Goal: Task Accomplishment & Management: Use online tool/utility

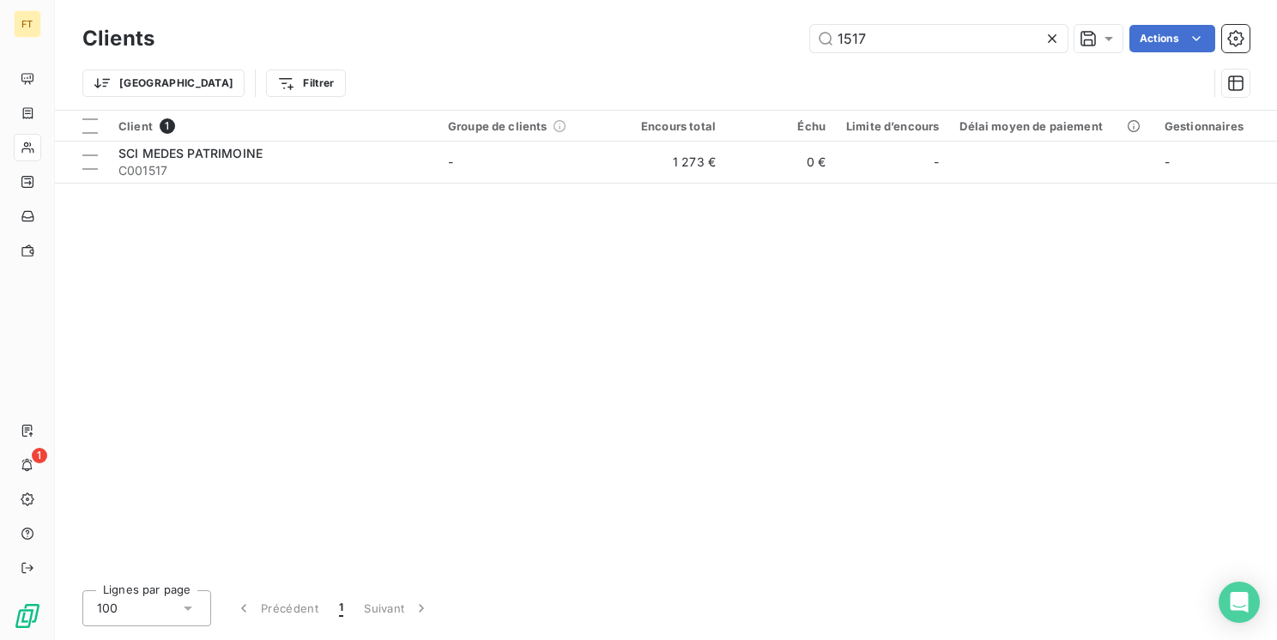
drag, startPoint x: 807, startPoint y: 19, endPoint x: 712, endPoint y: -6, distance: 97.7
click at [712, 0] on html "FT 1 Clients 1517 Actions Trier Filtrer Client 1 Groupe de clients Encours tota…" at bounding box center [638, 320] width 1277 height 640
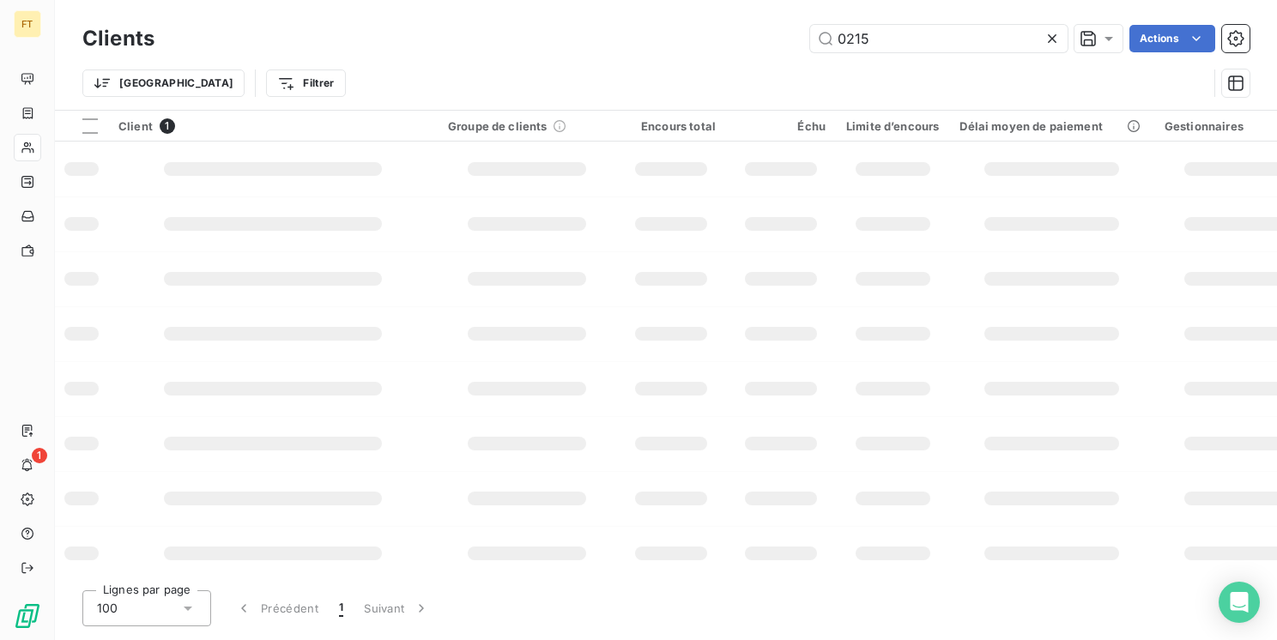
type input "0215"
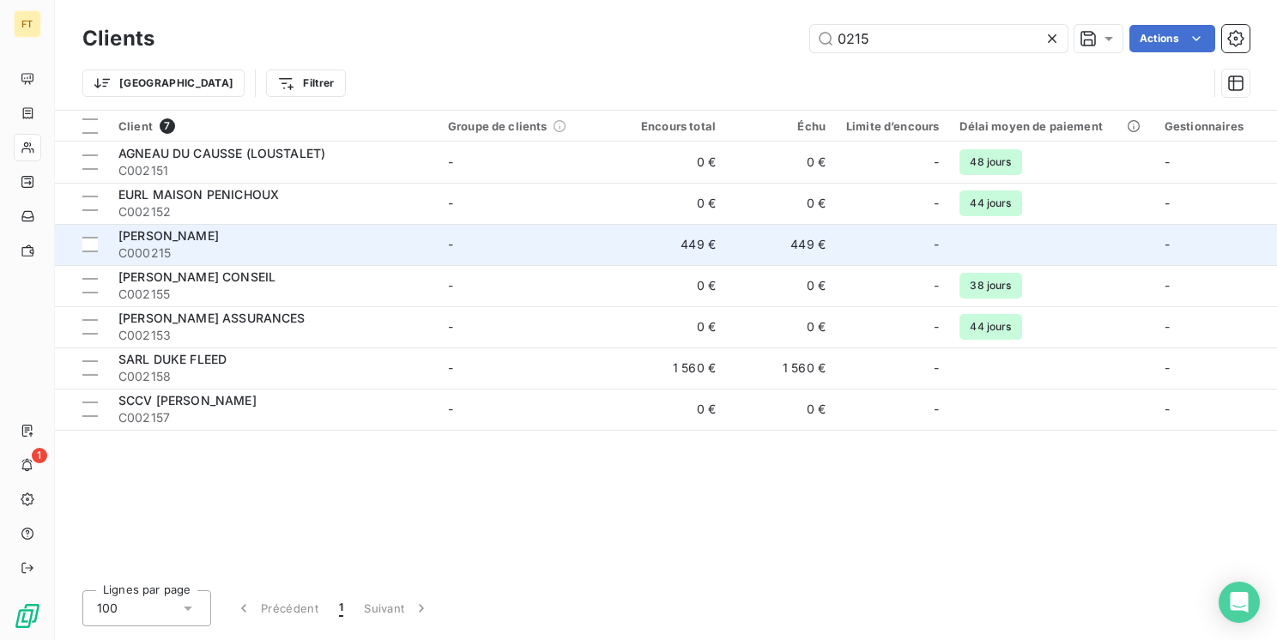
click at [290, 258] on span "C000215" at bounding box center [272, 253] width 309 height 17
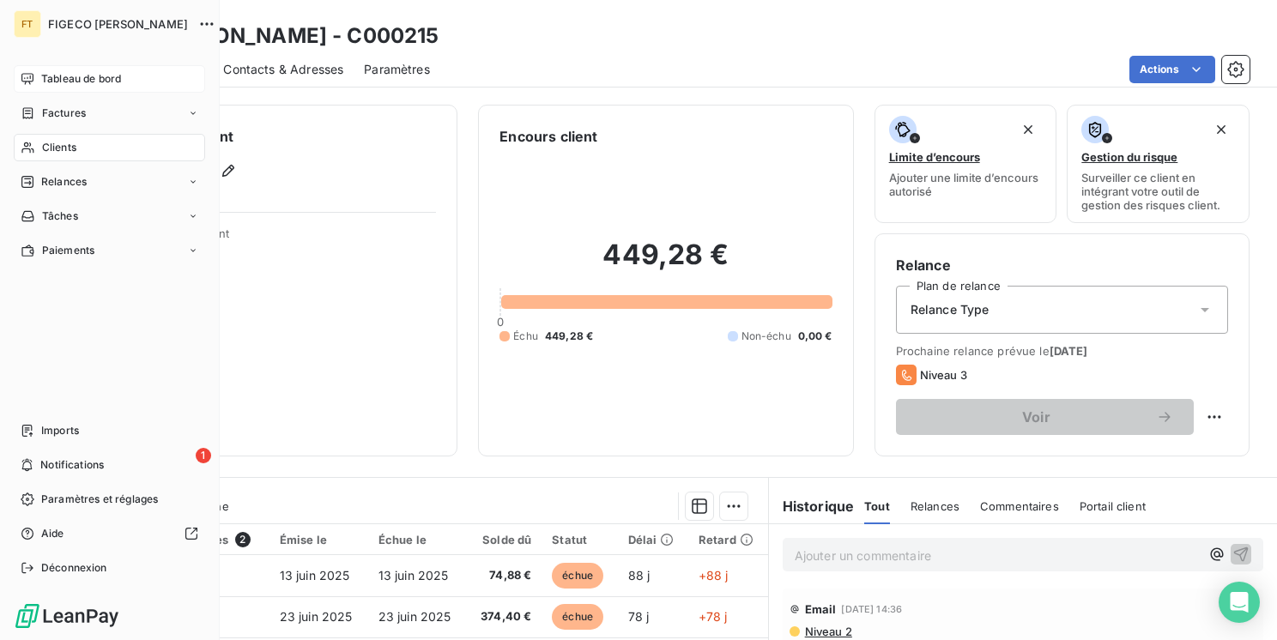
click at [52, 82] on span "Tableau de bord" at bounding box center [81, 78] width 80 height 15
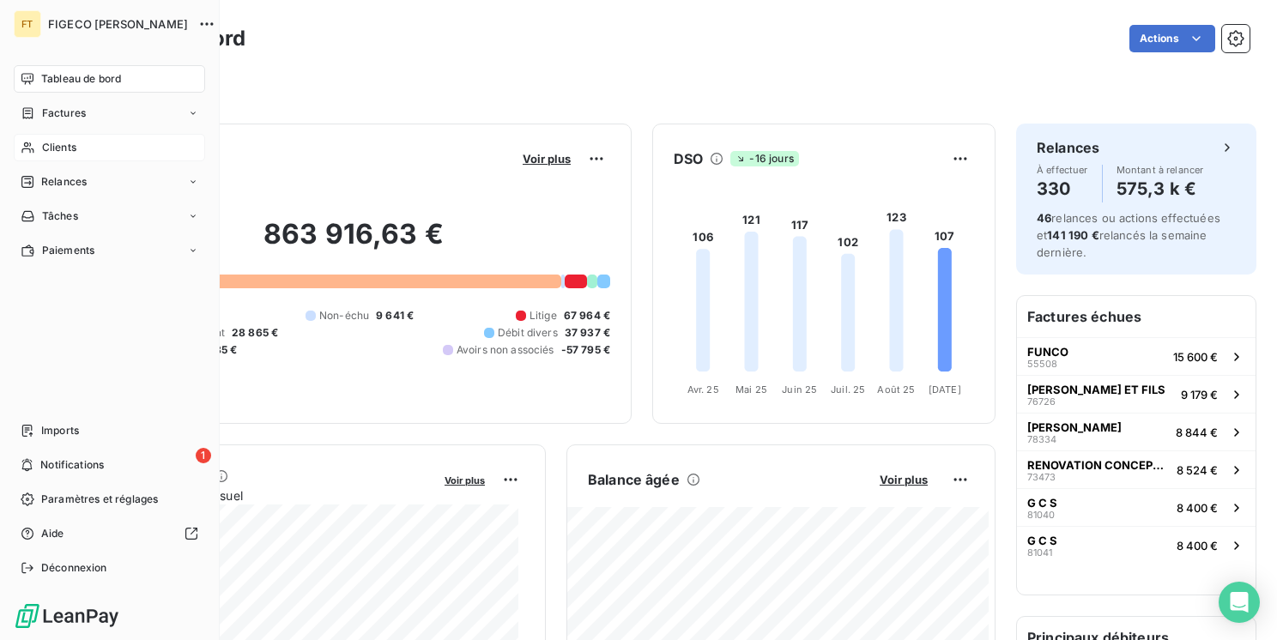
drag, startPoint x: 52, startPoint y: 153, endPoint x: 168, endPoint y: 144, distance: 117.1
click at [52, 153] on span "Clients" at bounding box center [59, 147] width 34 height 15
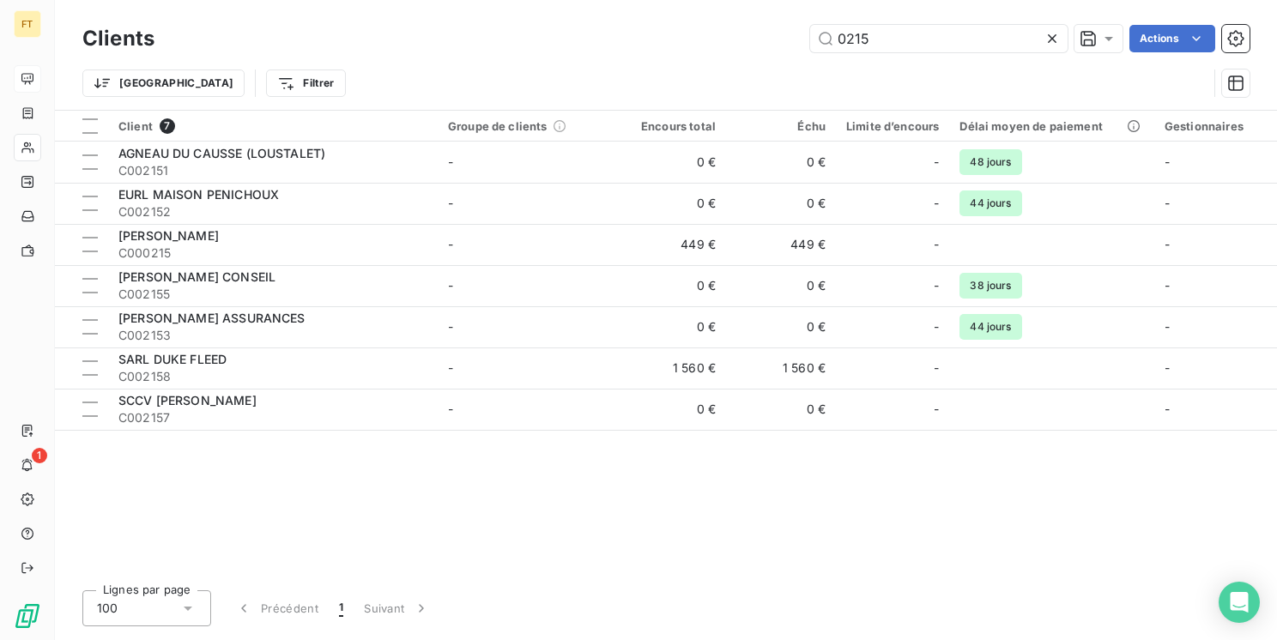
drag, startPoint x: 931, startPoint y: 36, endPoint x: 697, endPoint y: 21, distance: 233.9
click at [706, 22] on div "Clients 0215 Actions" at bounding box center [665, 39] width 1167 height 36
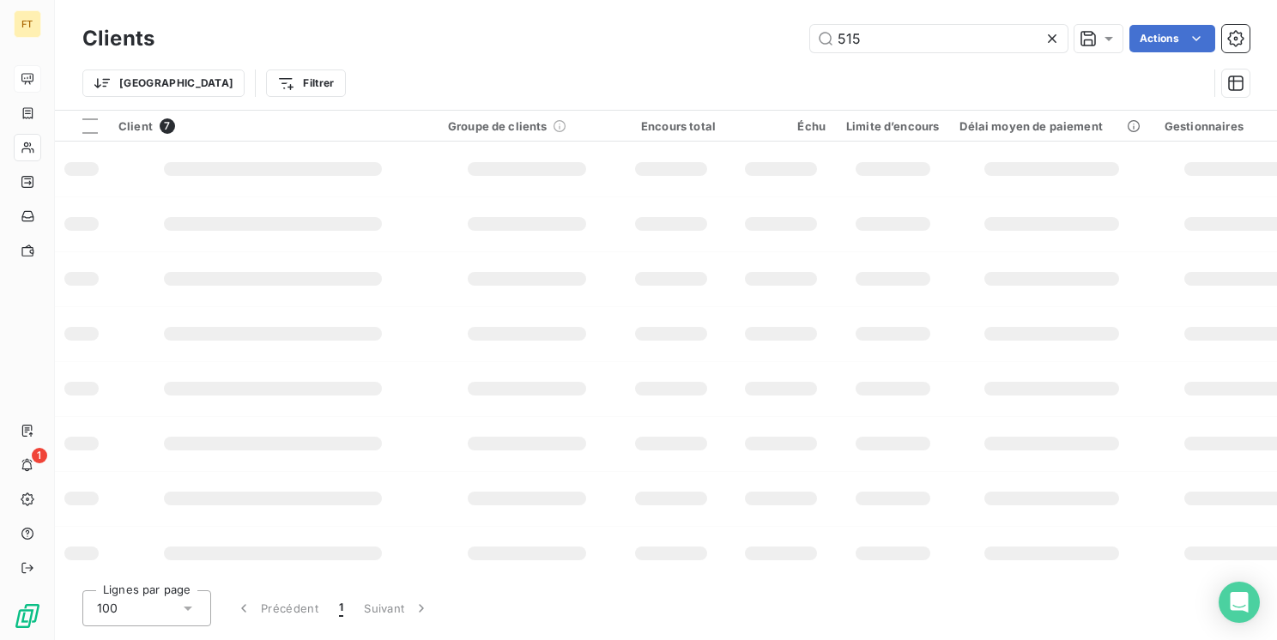
type input "515"
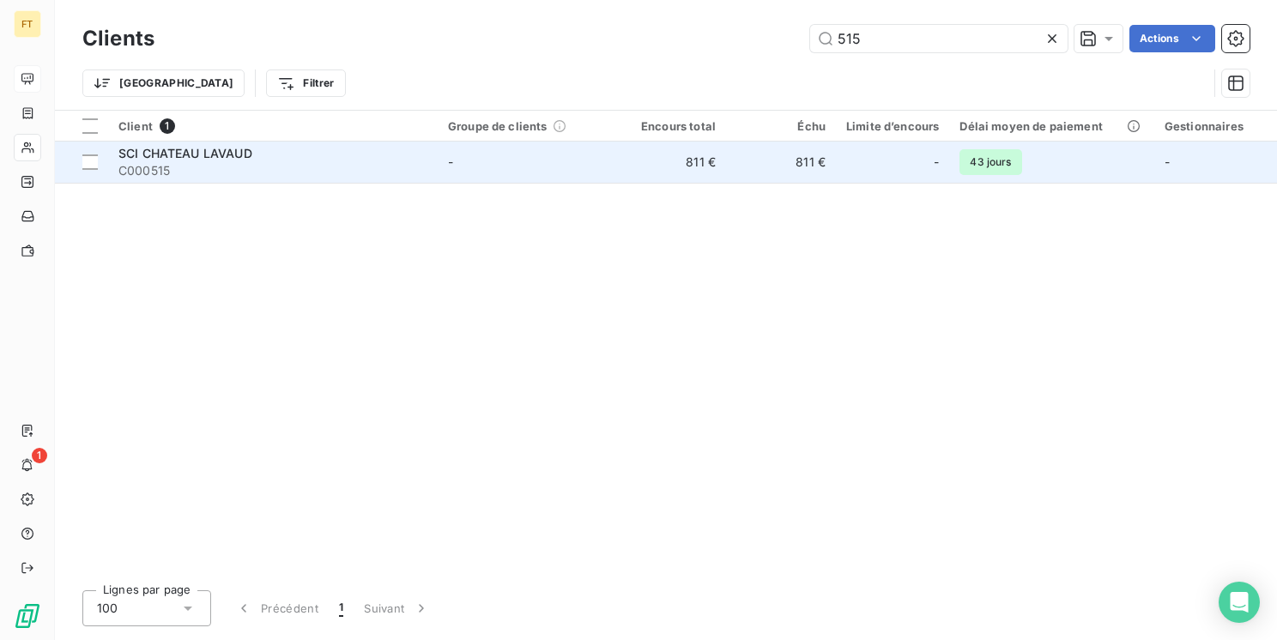
click at [395, 166] on span "C000515" at bounding box center [272, 170] width 309 height 17
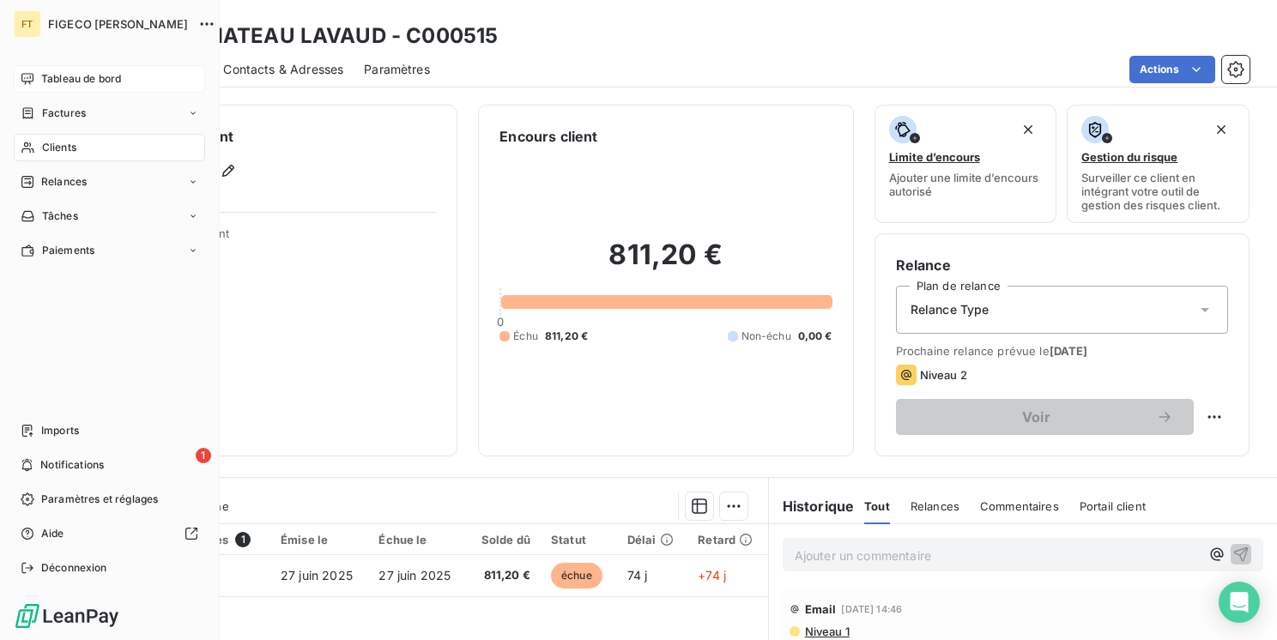
drag, startPoint x: 57, startPoint y: 144, endPoint x: 123, endPoint y: 143, distance: 66.1
click at [58, 144] on span "Clients" at bounding box center [59, 147] width 34 height 15
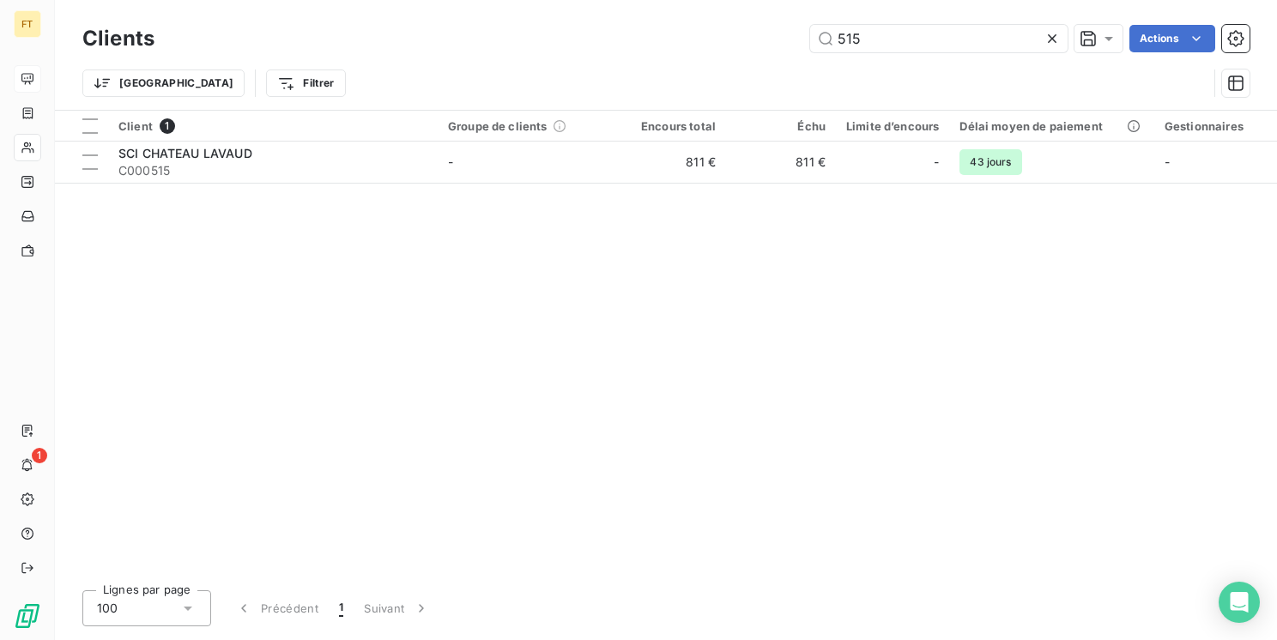
drag, startPoint x: 879, startPoint y: 39, endPoint x: 725, endPoint y: 36, distance: 154.6
click at [783, 38] on div "515 Actions" at bounding box center [712, 38] width 1075 height 27
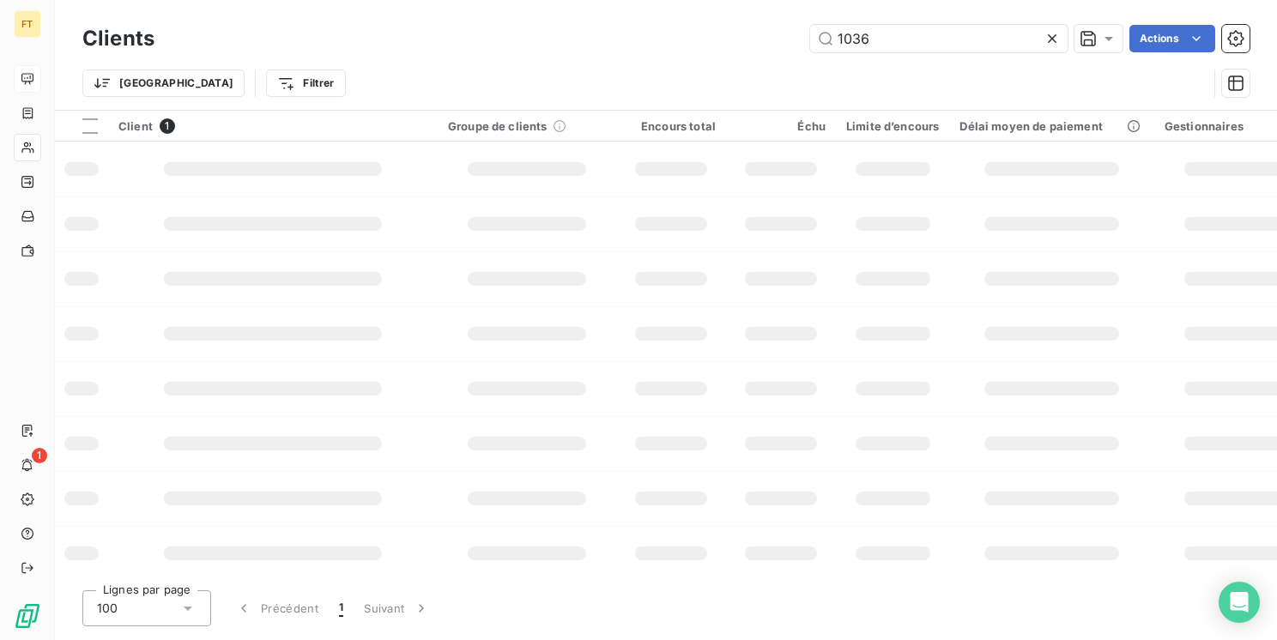
type input "1036"
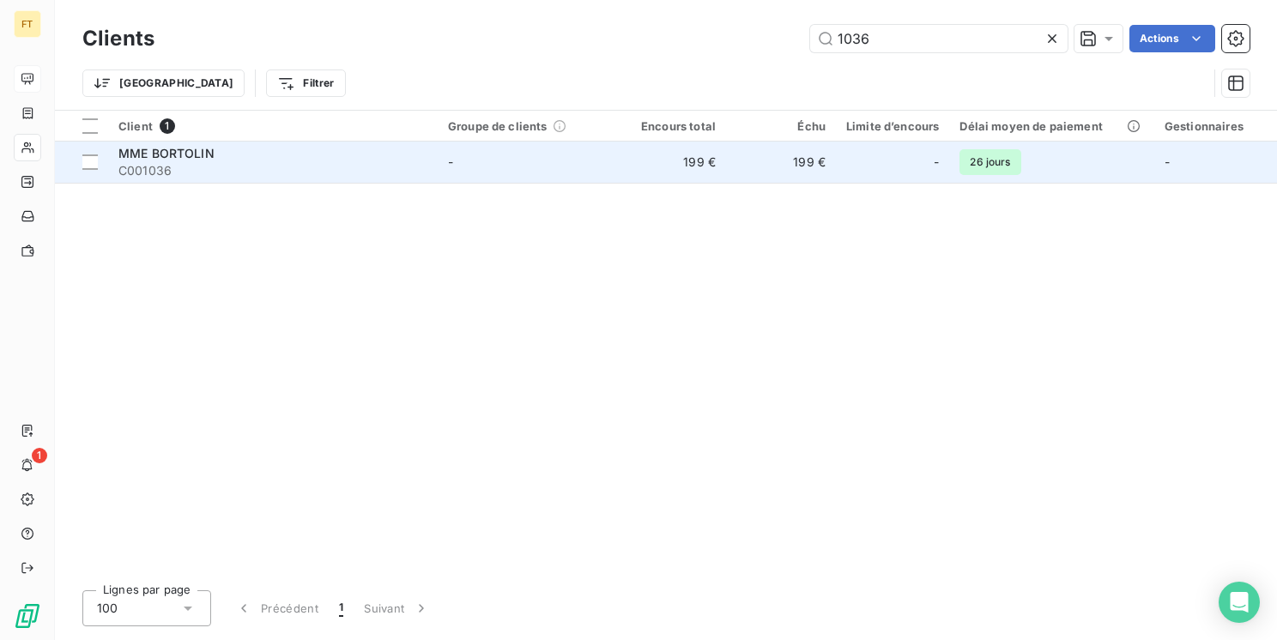
click at [623, 169] on td "199 €" at bounding box center [671, 162] width 110 height 41
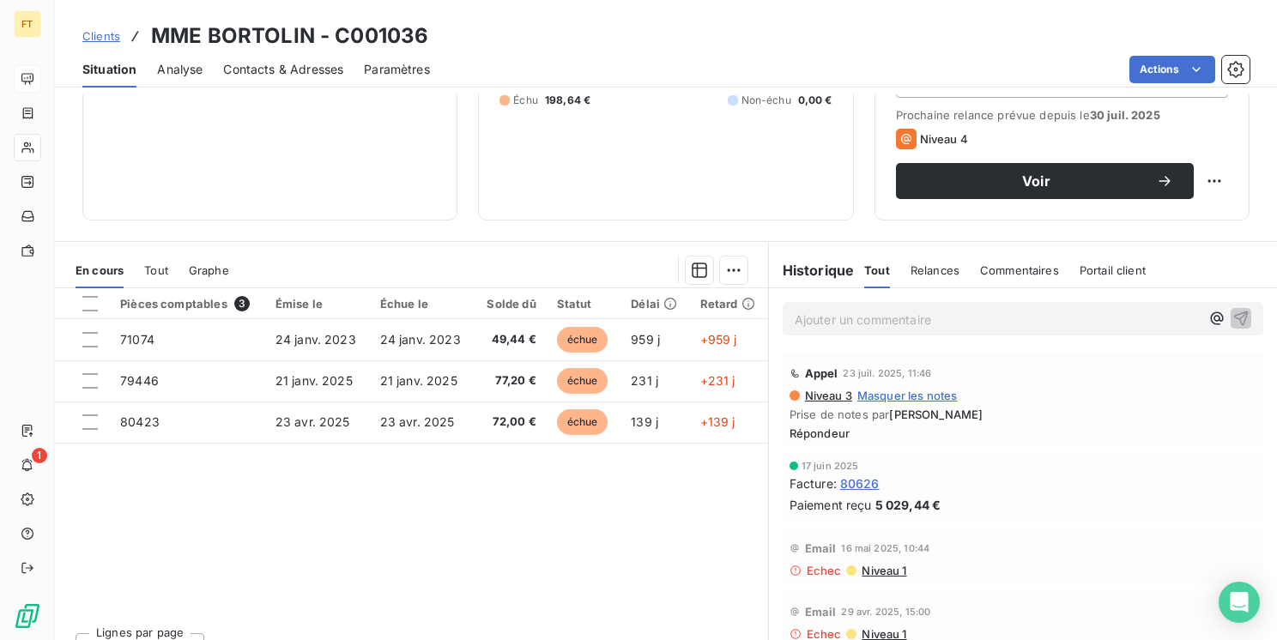
scroll to position [264, 0]
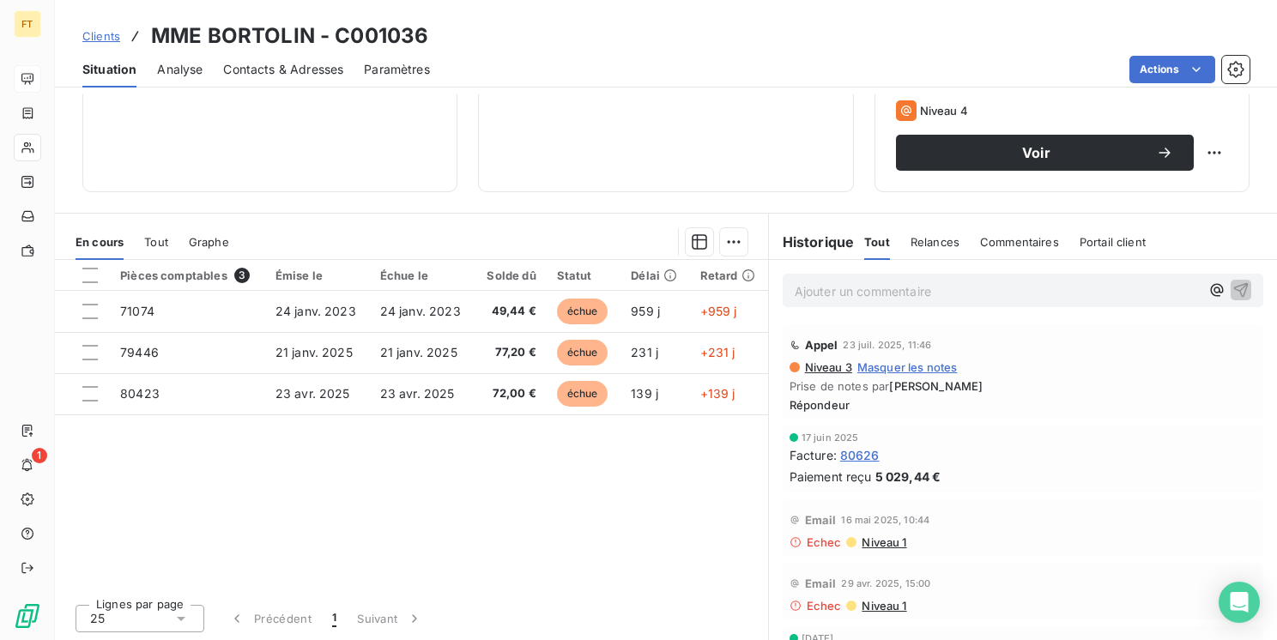
click at [866, 56] on div "Actions" at bounding box center [850, 69] width 799 height 27
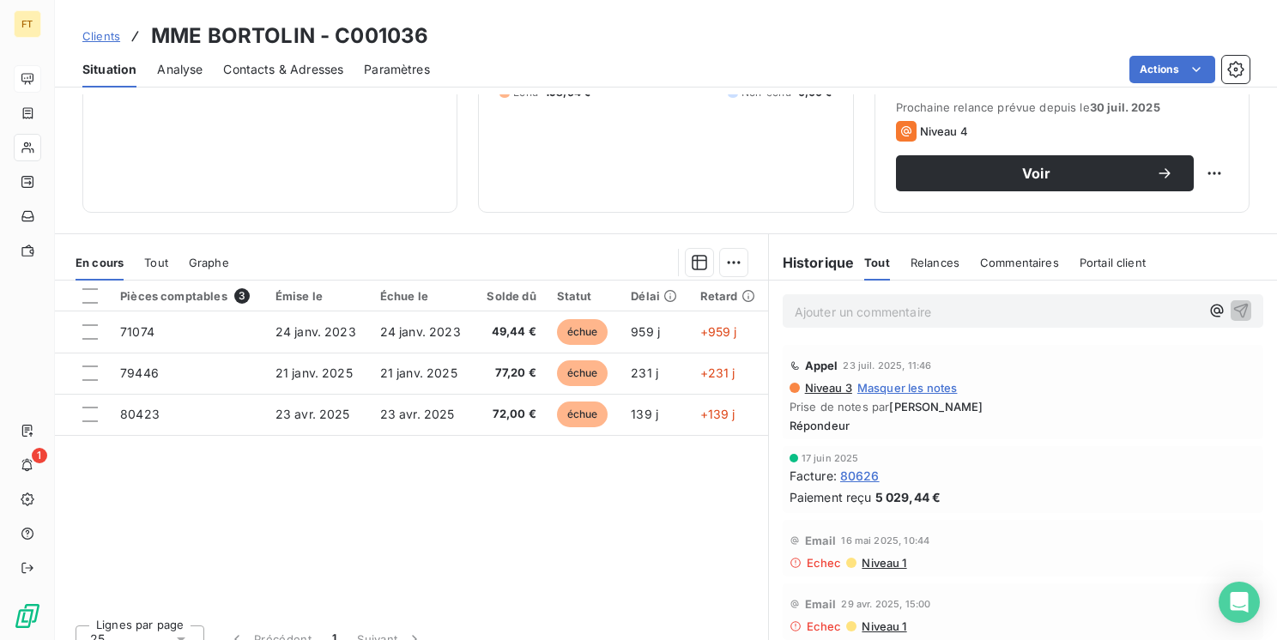
scroll to position [0, 0]
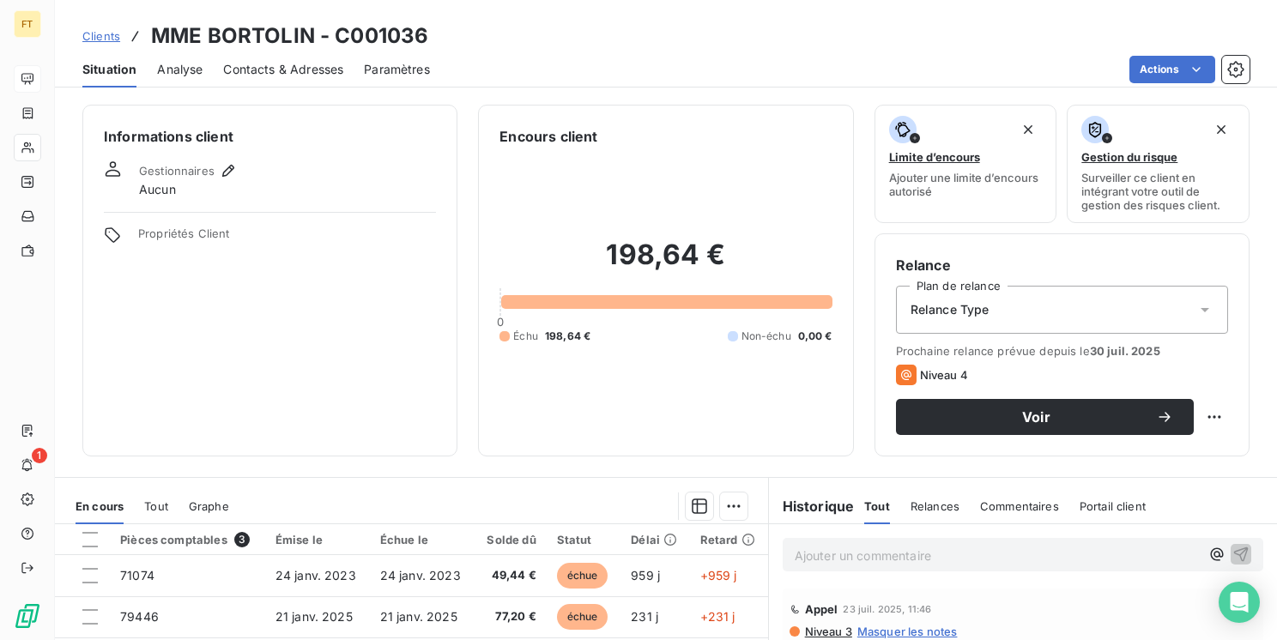
click at [92, 37] on span "Clients" at bounding box center [101, 36] width 38 height 14
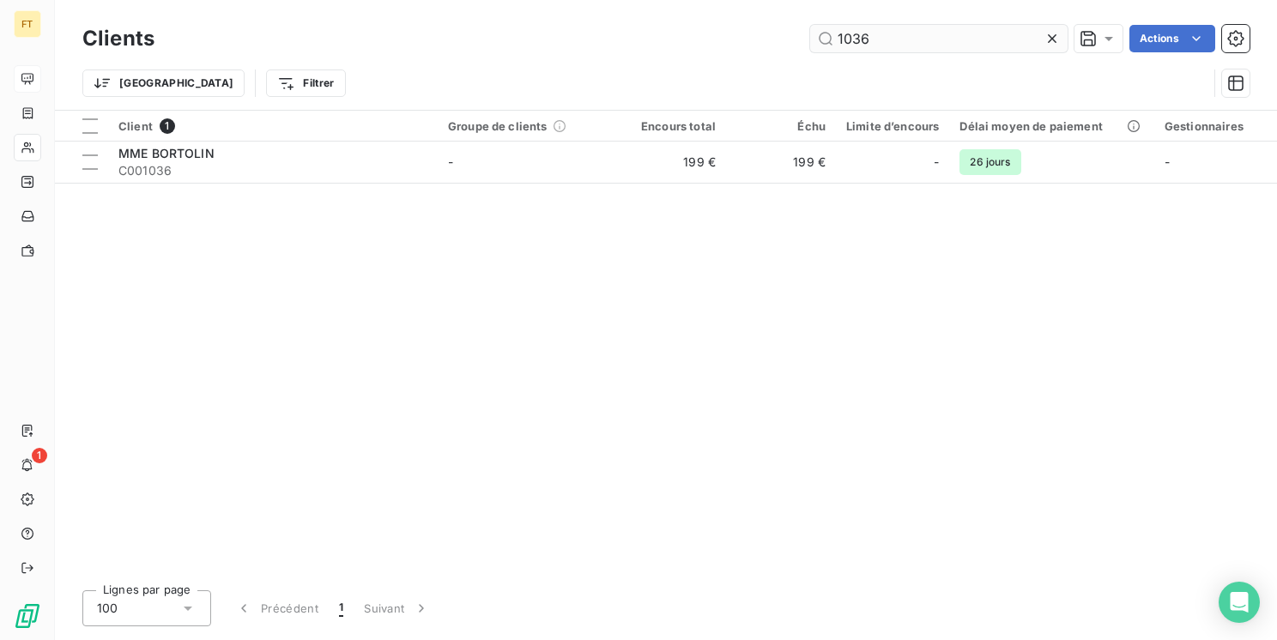
drag, startPoint x: 871, startPoint y: 37, endPoint x: 741, endPoint y: 9, distance: 133.3
click at [824, 27] on input "1036" at bounding box center [939, 38] width 258 height 27
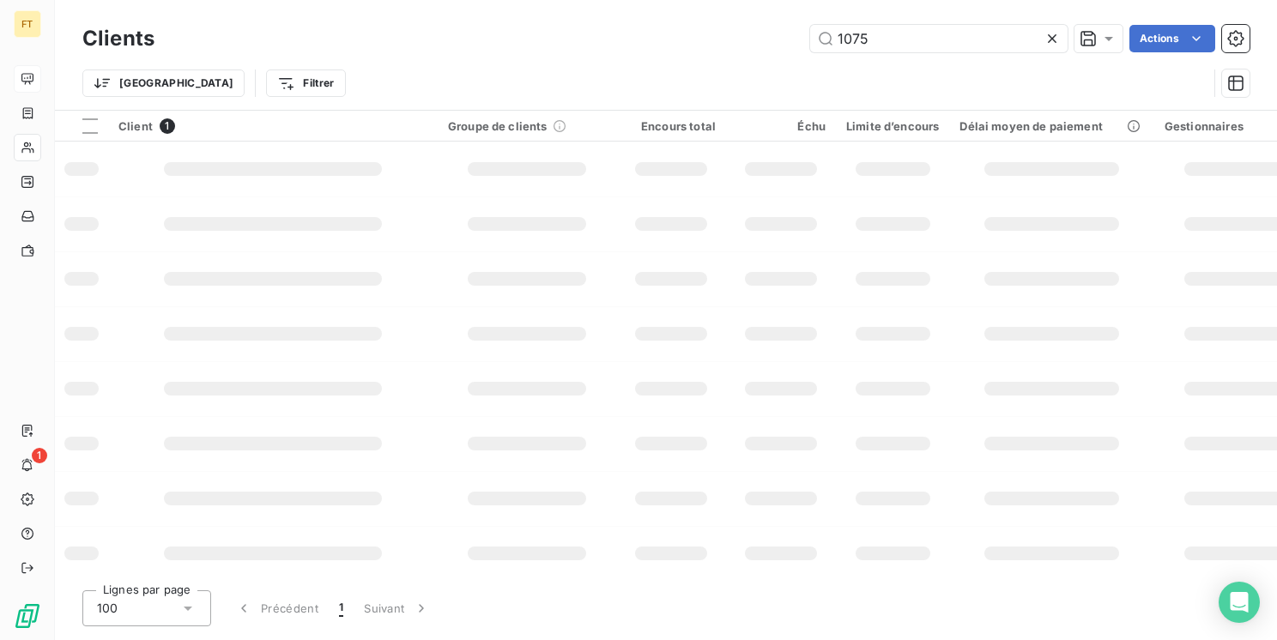
type input "1075"
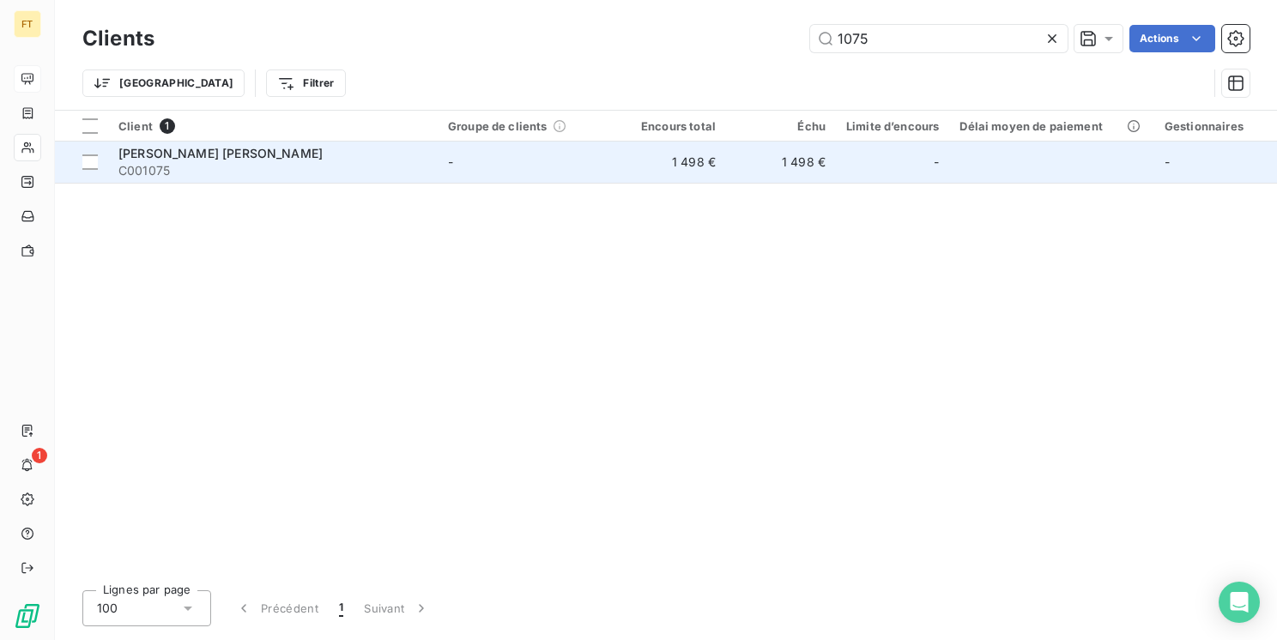
click at [646, 168] on td "1 498 €" at bounding box center [671, 162] width 110 height 41
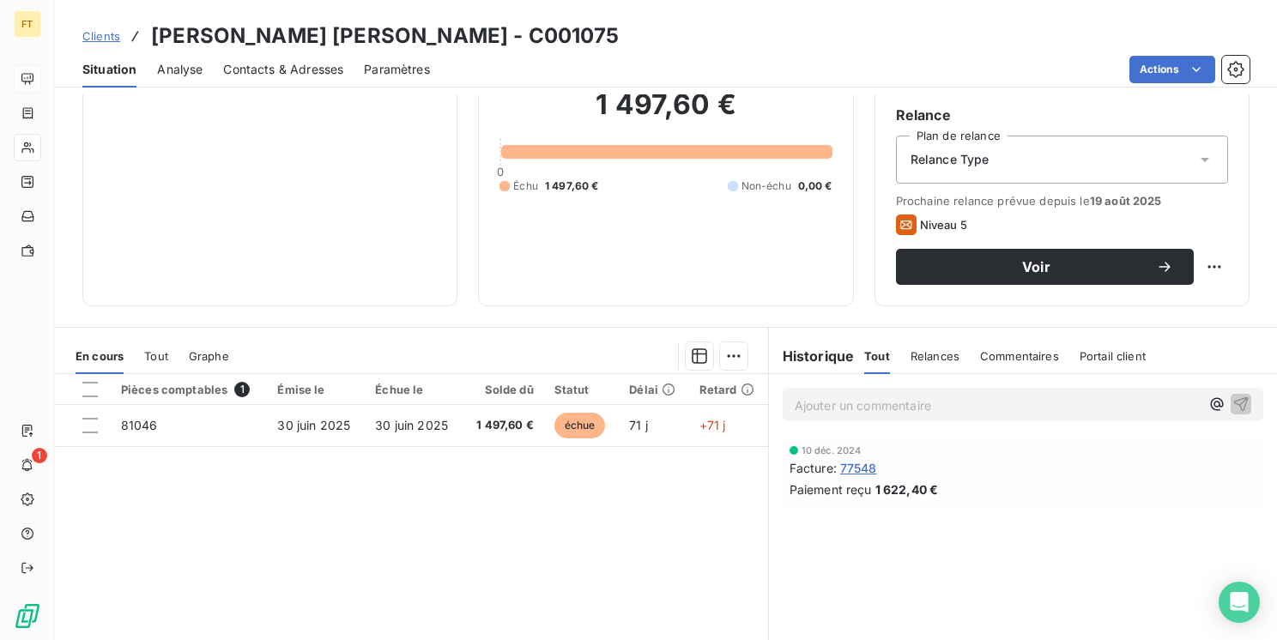
scroll to position [215, 0]
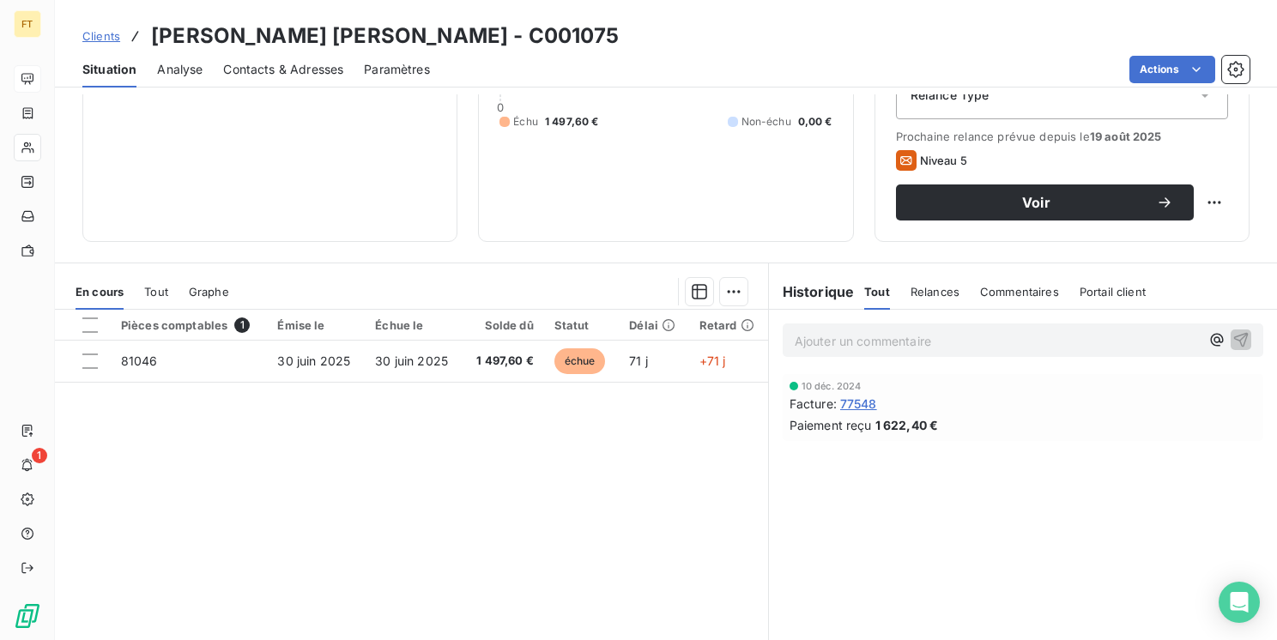
click at [1032, 108] on div "Relance Type" at bounding box center [1062, 95] width 332 height 48
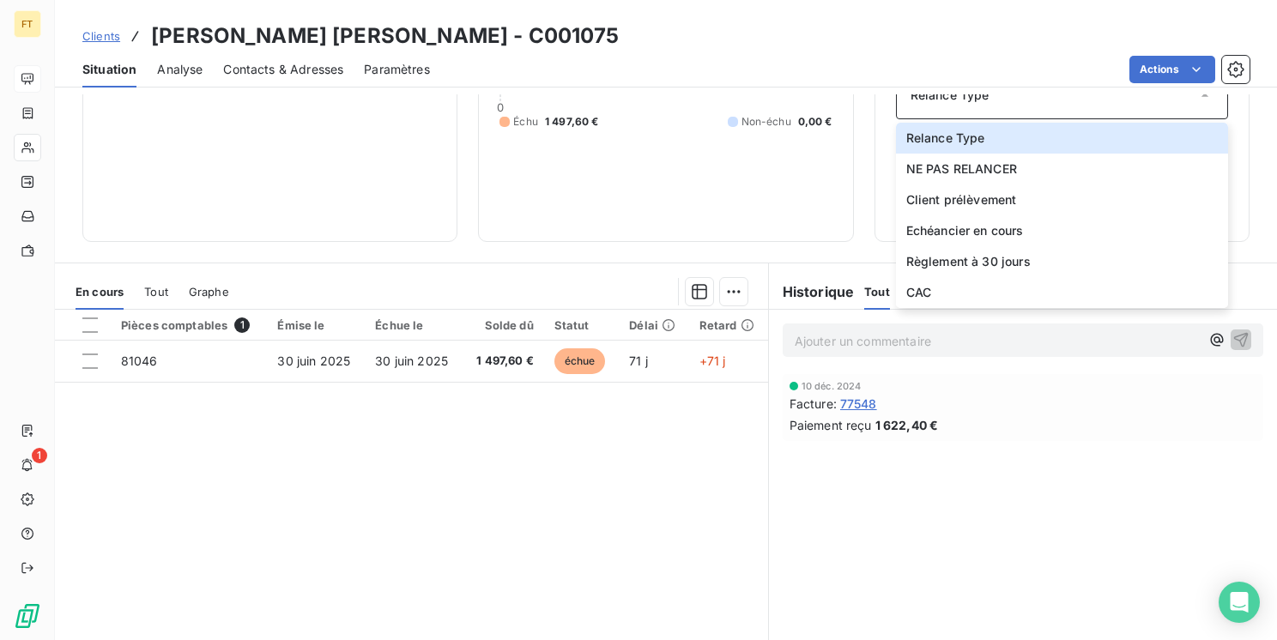
click at [976, 104] on div "Relance Type" at bounding box center [1062, 95] width 332 height 48
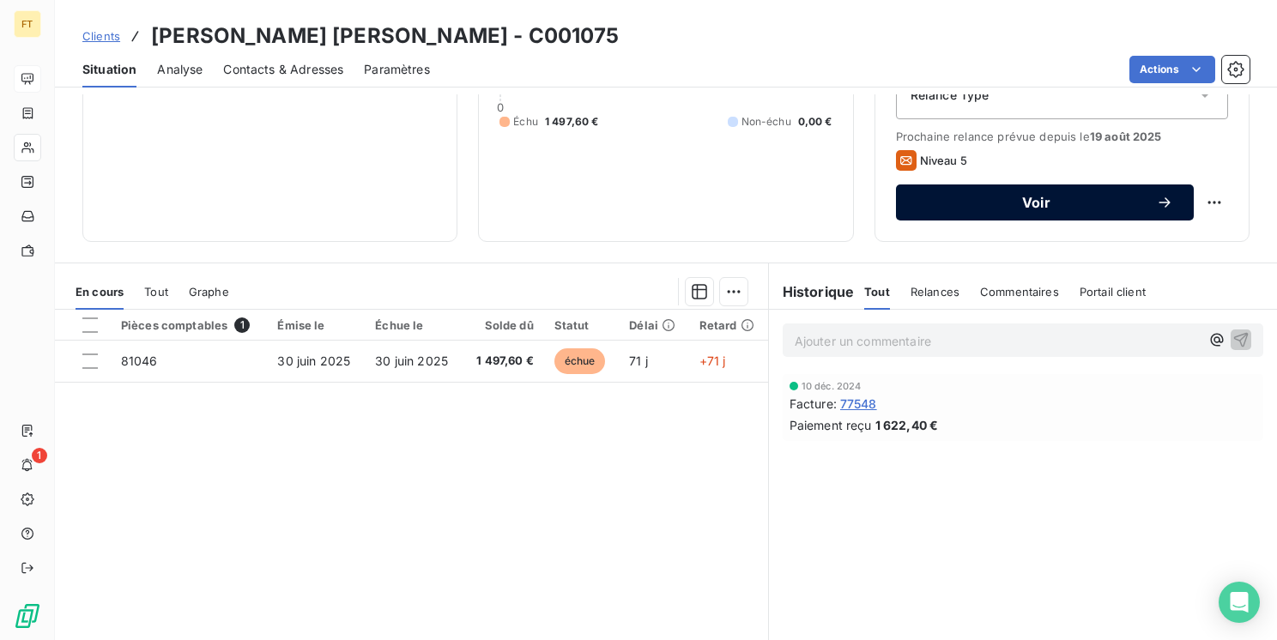
click at [1159, 201] on icon "button" at bounding box center [1164, 202] width 11 height 10
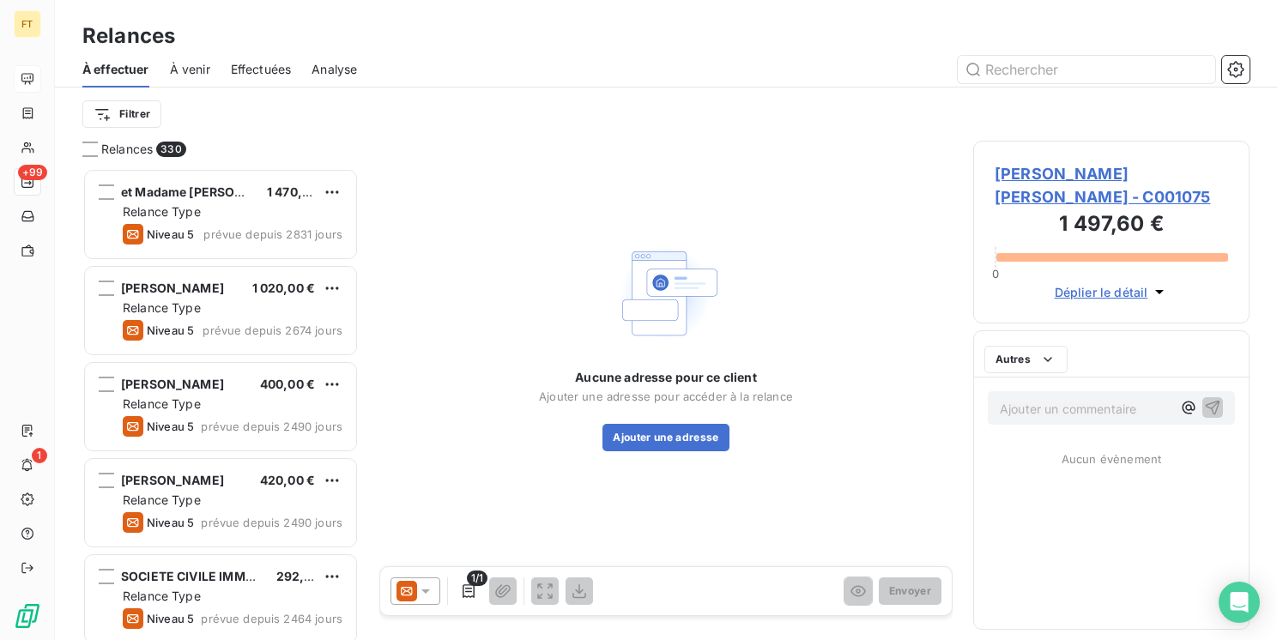
scroll to position [459, 263]
click at [415, 593] on icon at bounding box center [407, 591] width 21 height 21
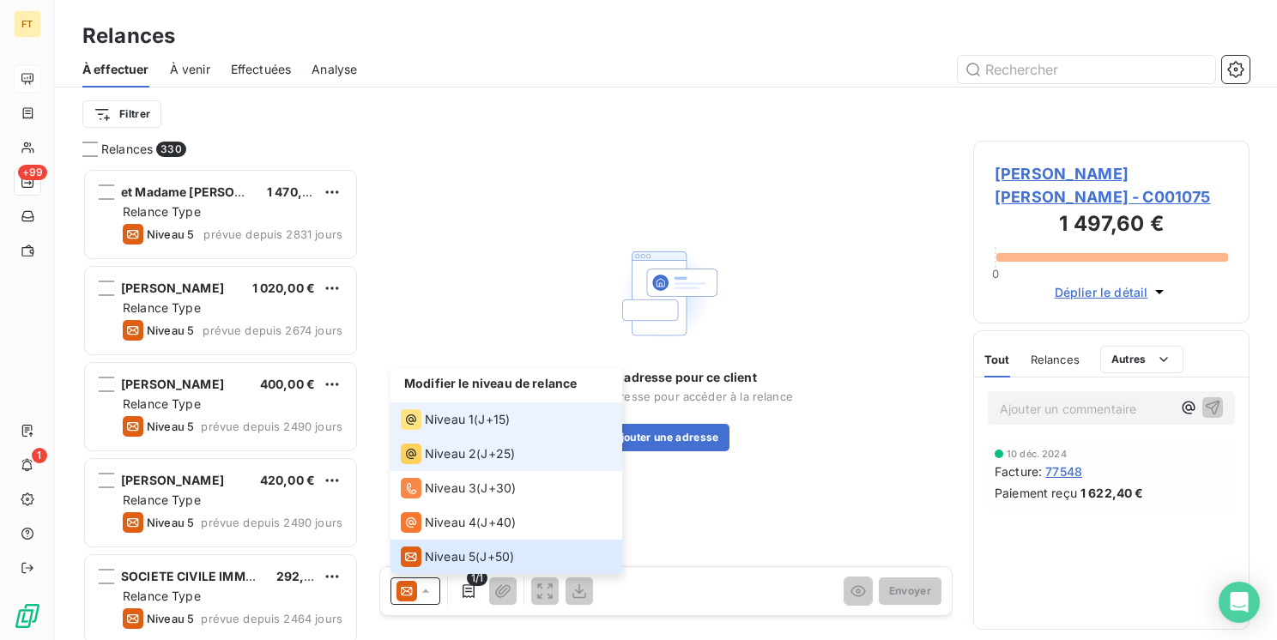
click at [450, 425] on span "Niveau 1" at bounding box center [449, 419] width 49 height 17
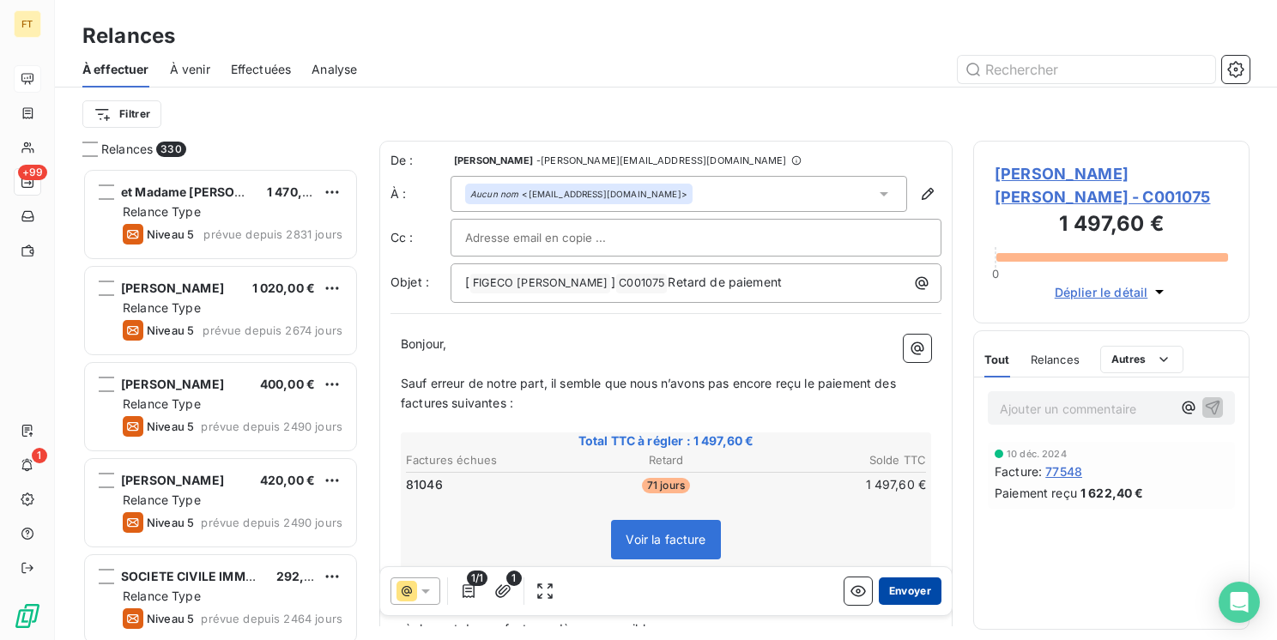
click at [896, 600] on button "Envoyer" at bounding box center [910, 591] width 63 height 27
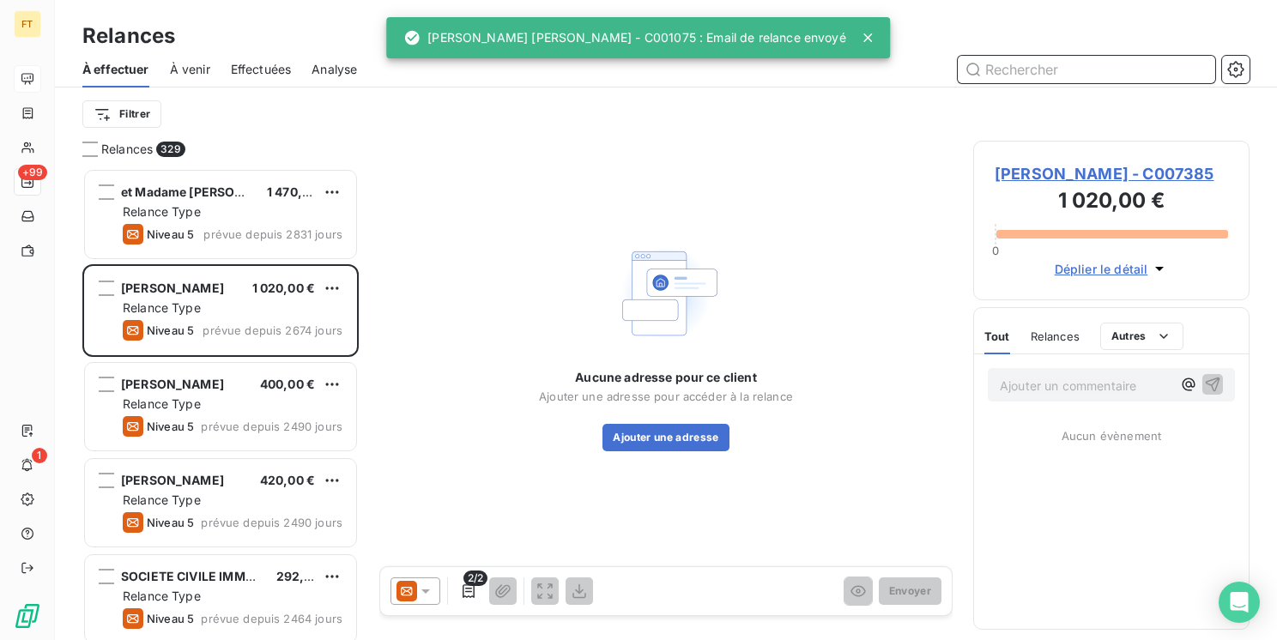
click at [1010, 74] on input "text" at bounding box center [1087, 69] width 258 height 27
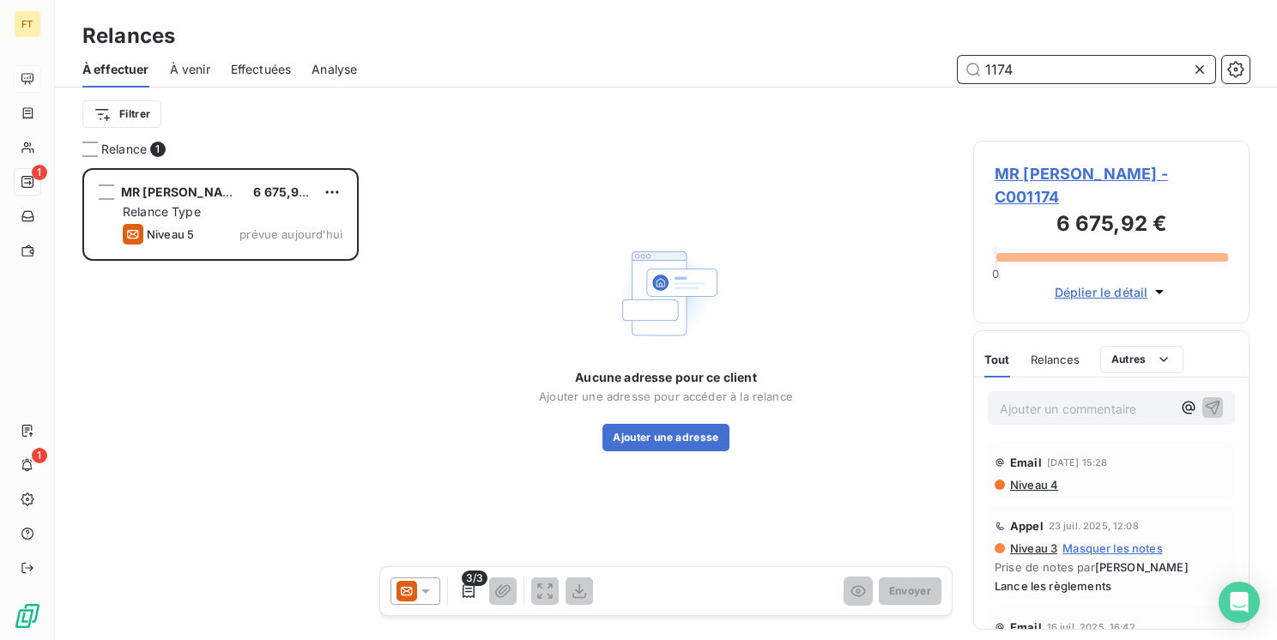
drag, startPoint x: 1037, startPoint y: 64, endPoint x: 913, endPoint y: 67, distance: 123.7
click at [924, 65] on div "1174" at bounding box center [814, 69] width 872 height 27
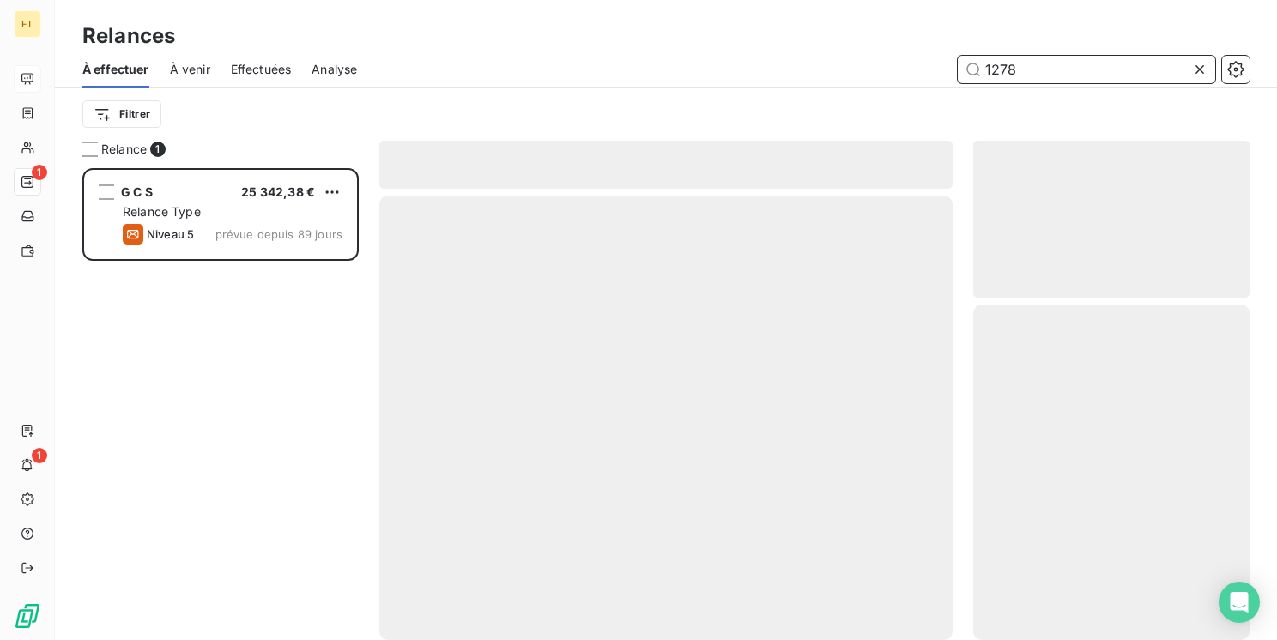
scroll to position [459, 263]
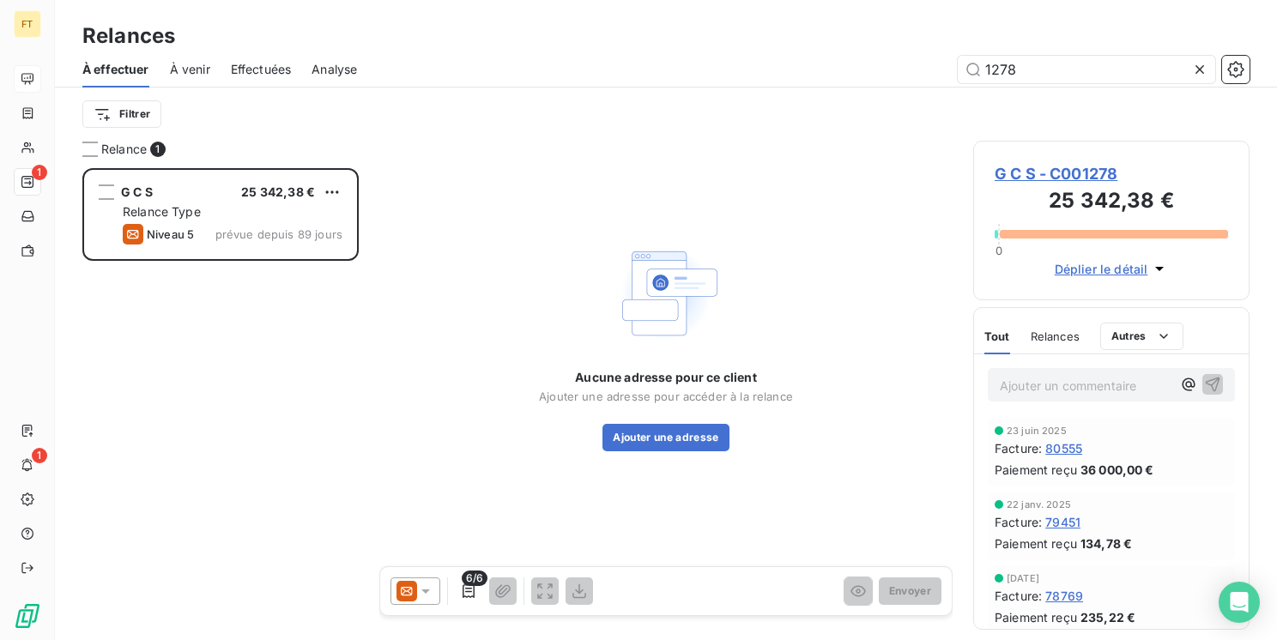
click at [417, 599] on div at bounding box center [416, 591] width 50 height 27
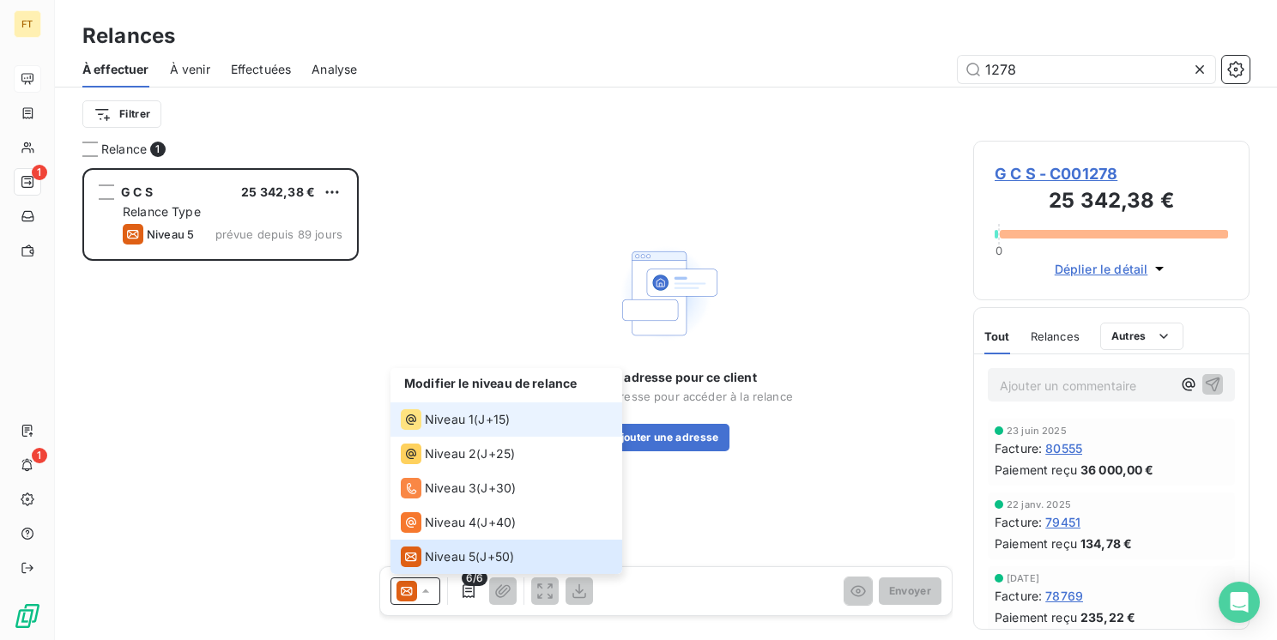
click at [453, 424] on span "Niveau 1" at bounding box center [449, 419] width 49 height 17
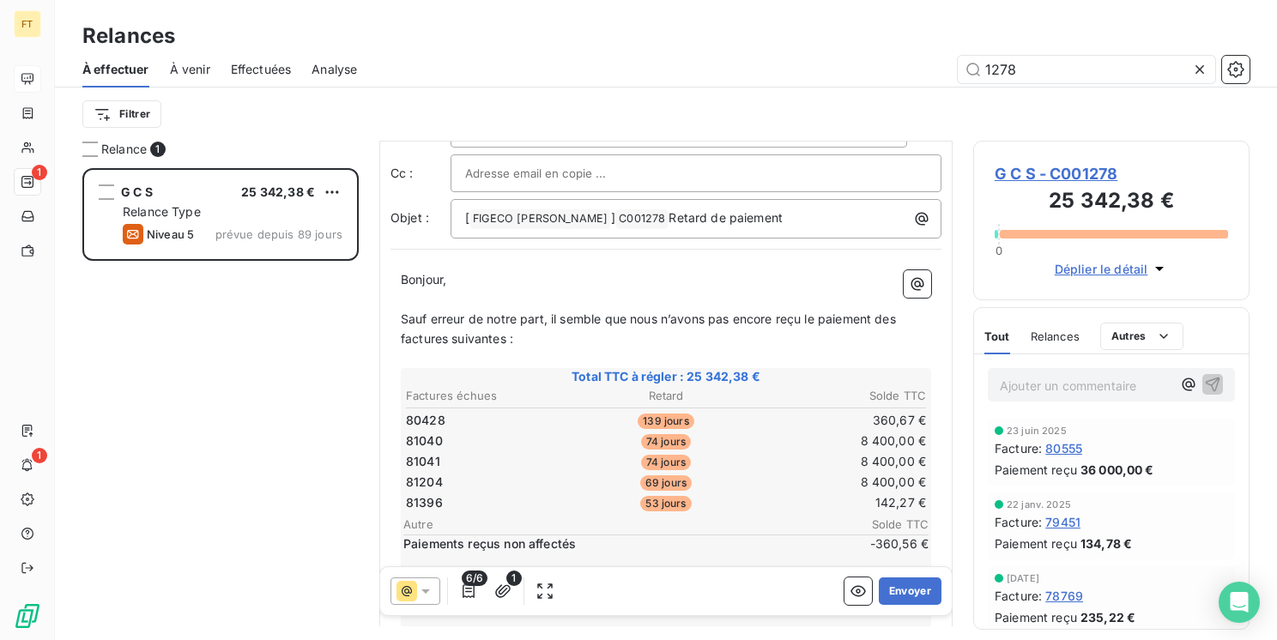
scroll to position [86, 0]
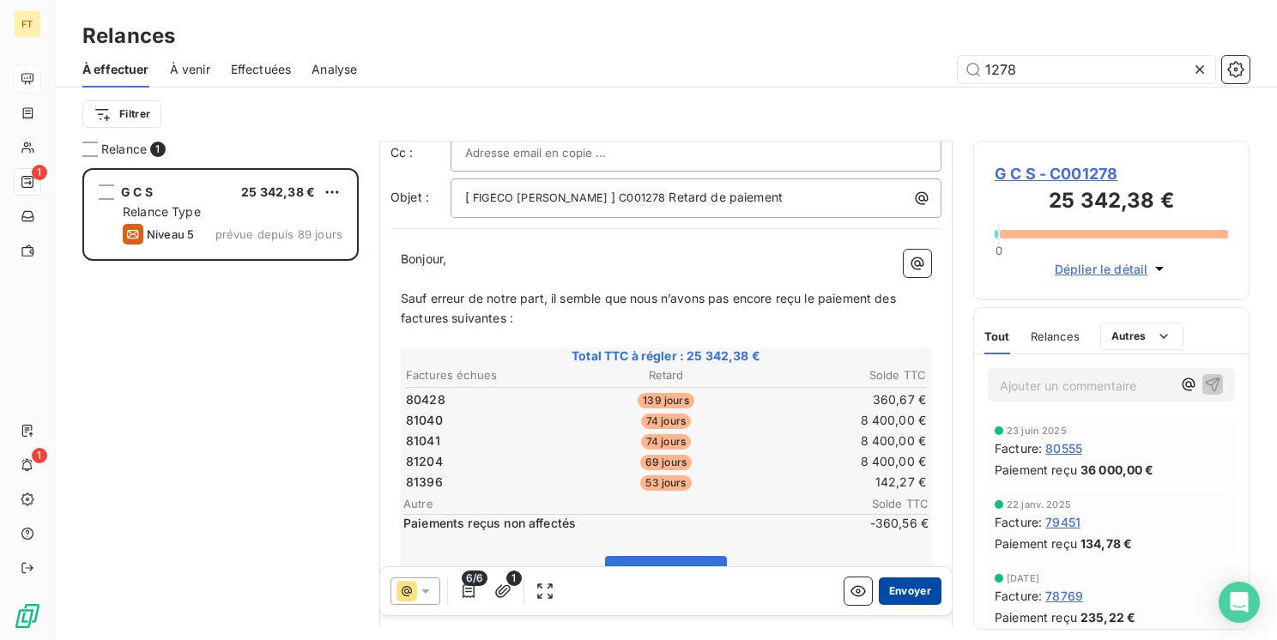
click at [888, 605] on button "Envoyer" at bounding box center [910, 591] width 63 height 27
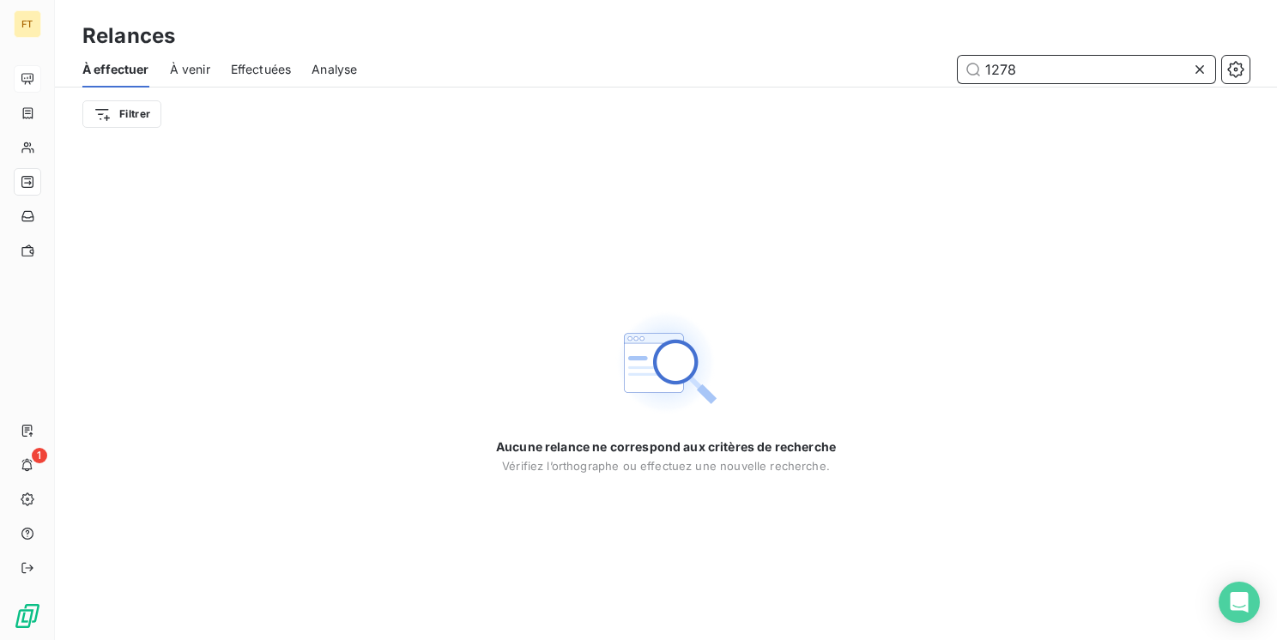
drag, startPoint x: 1010, startPoint y: 59, endPoint x: 963, endPoint y: 59, distance: 47.2
click at [963, 59] on input "1278" at bounding box center [1087, 69] width 258 height 27
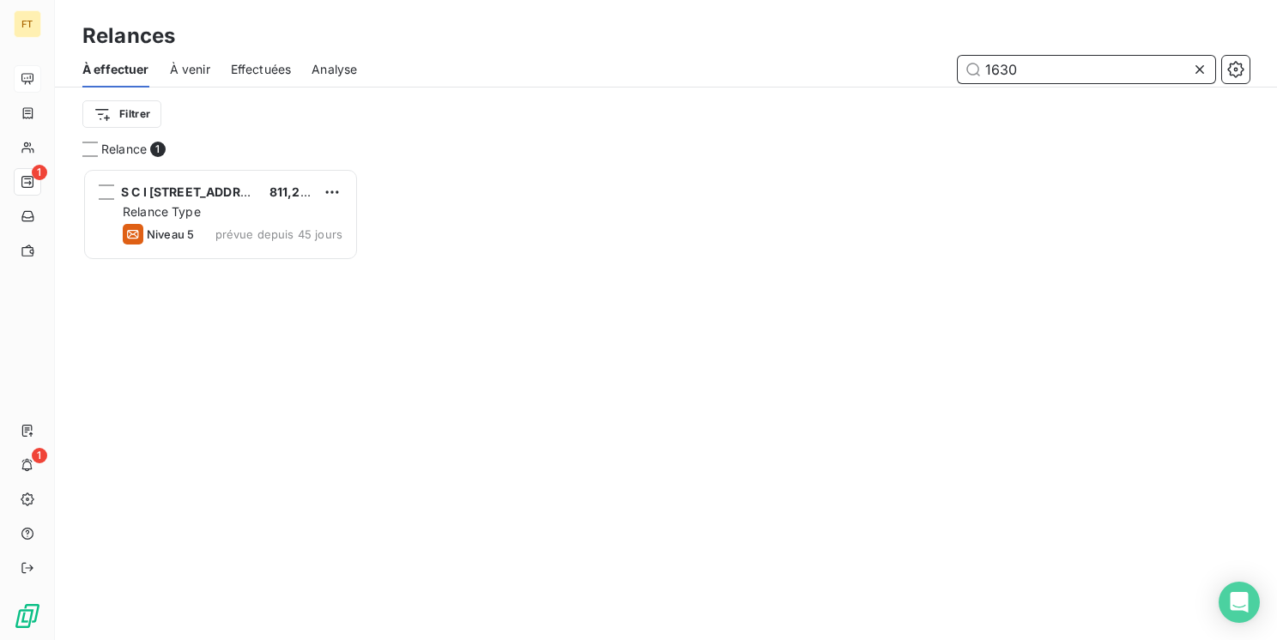
scroll to position [459, 263]
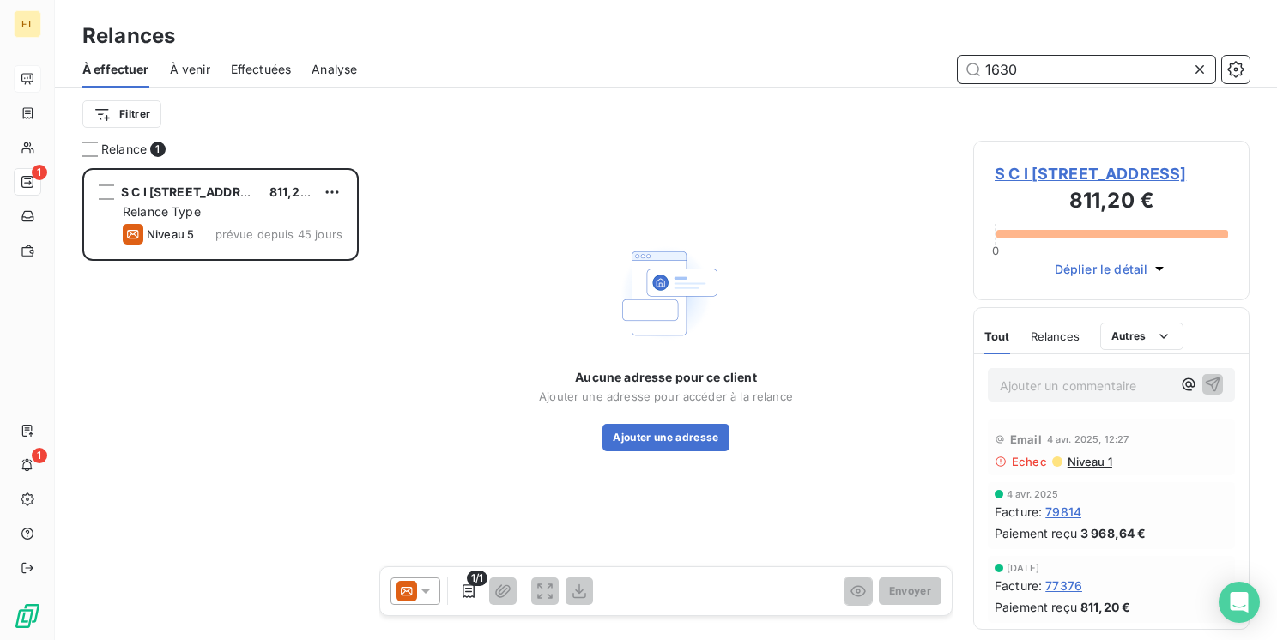
drag, startPoint x: 997, startPoint y: 70, endPoint x: 874, endPoint y: 49, distance: 124.6
click at [889, 56] on div "1630" at bounding box center [814, 69] width 872 height 27
type input "0"
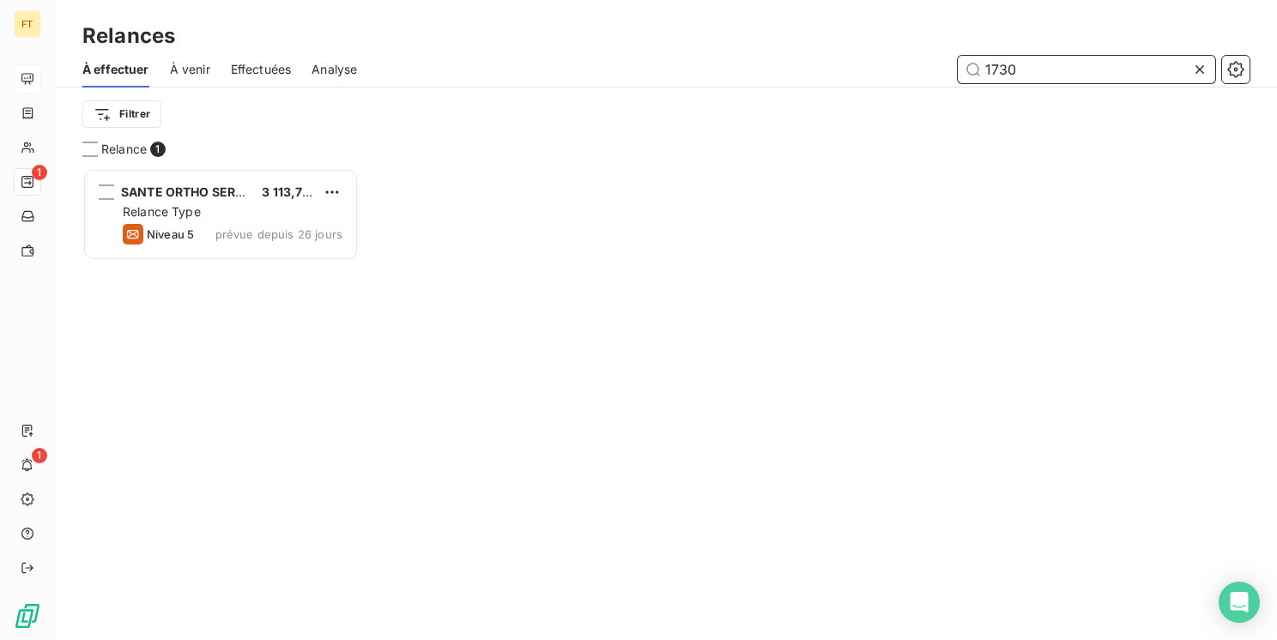
scroll to position [14, 14]
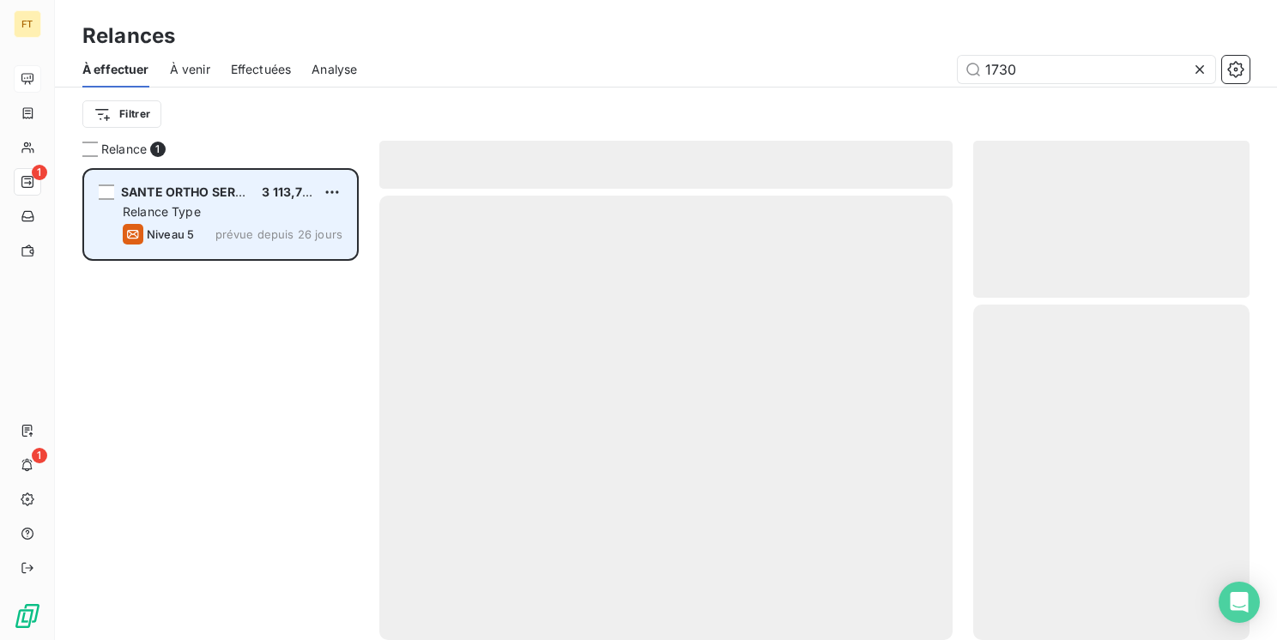
click at [139, 240] on icon "grid" at bounding box center [133, 234] width 21 height 21
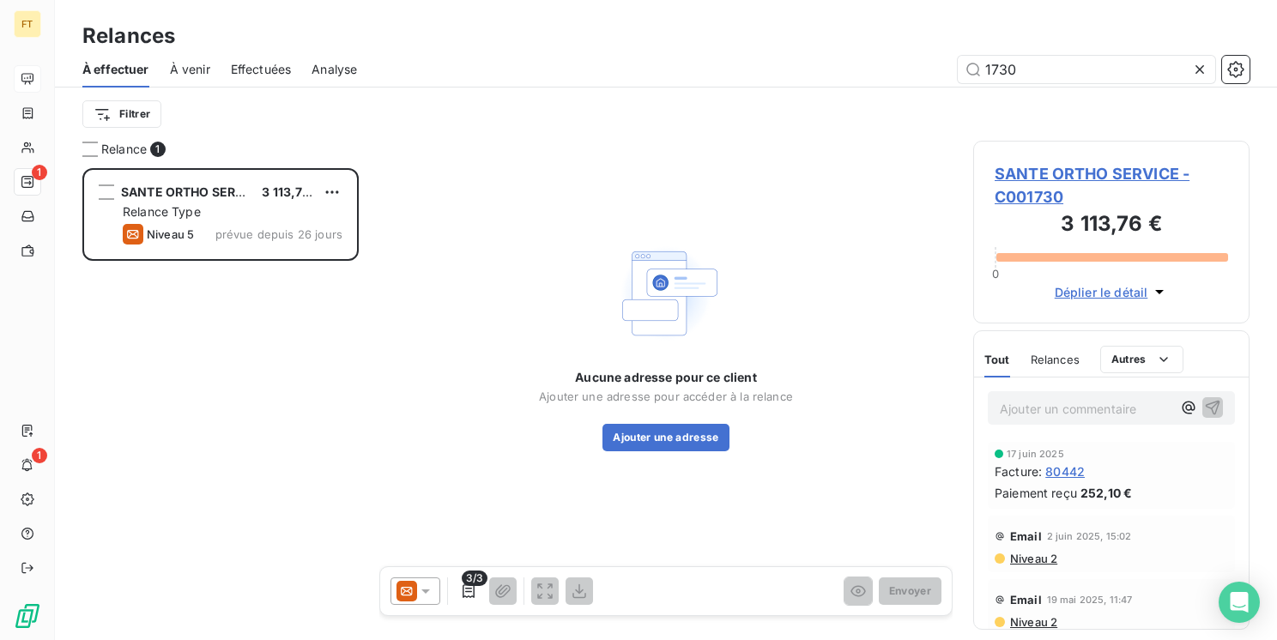
click at [412, 591] on icon at bounding box center [406, 591] width 11 height 9
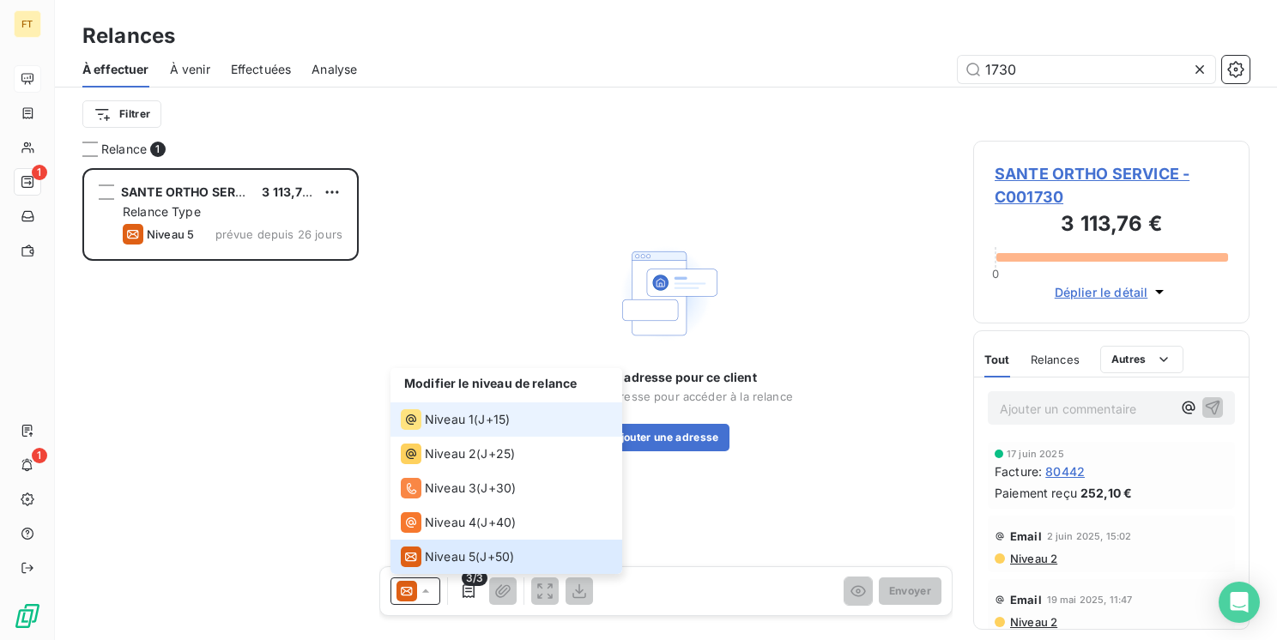
click at [485, 426] on span "J+15 )" at bounding box center [494, 419] width 32 height 17
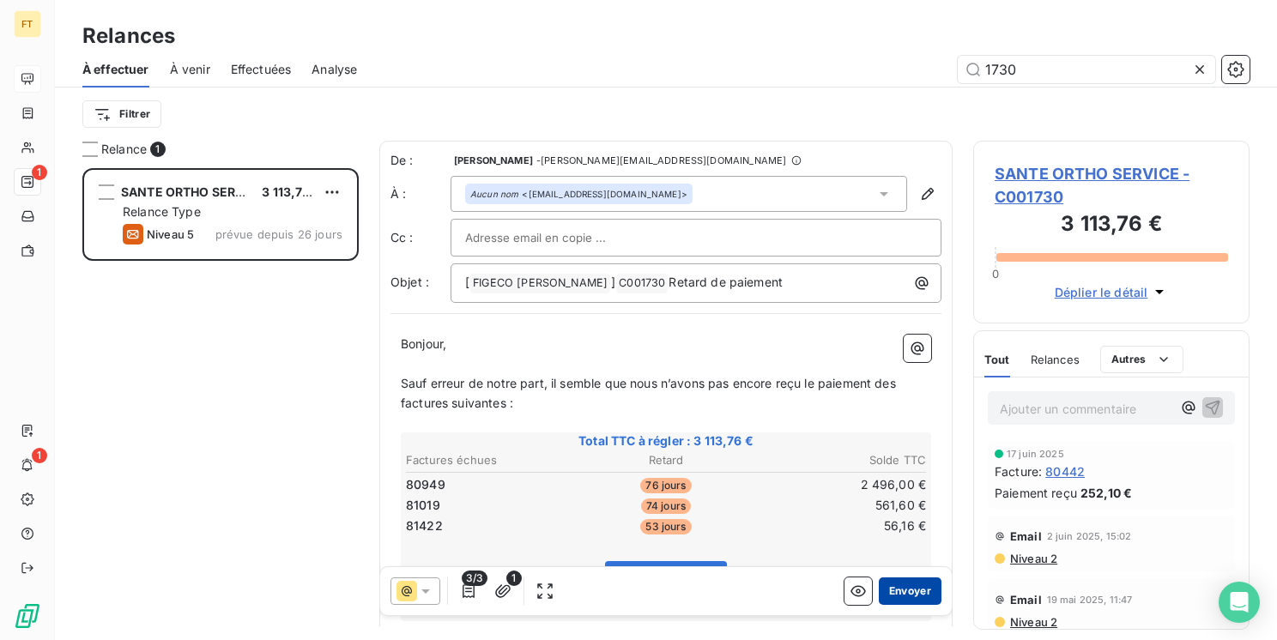
click at [903, 597] on button "Envoyer" at bounding box center [910, 591] width 63 height 27
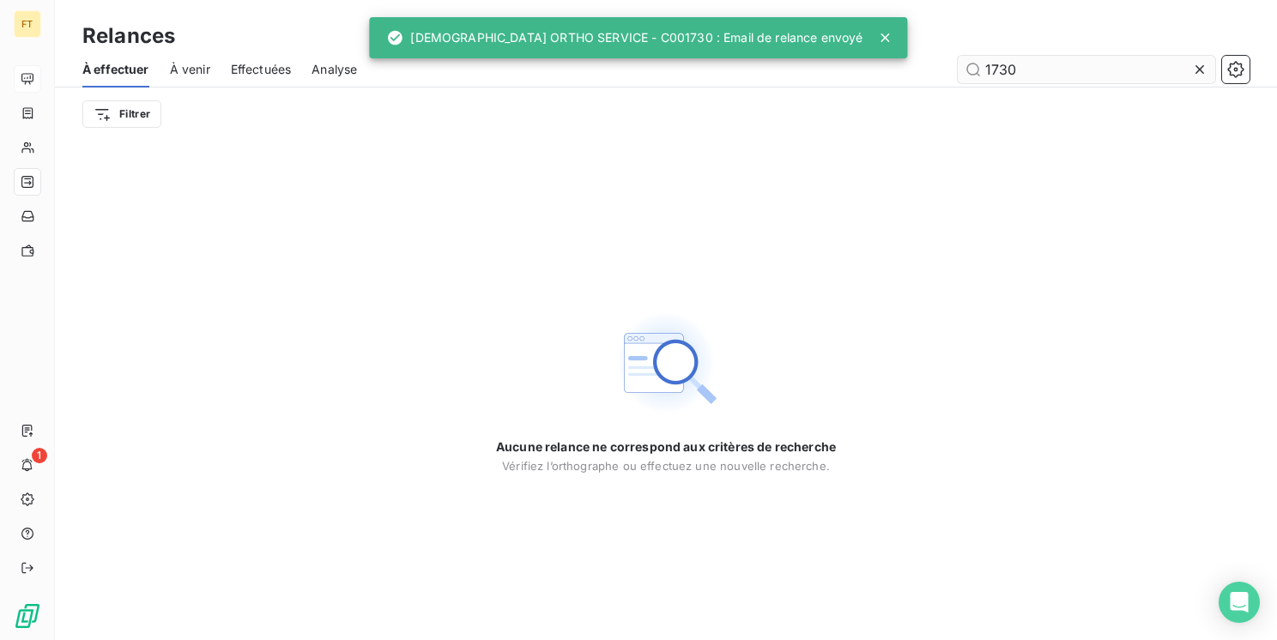
drag, startPoint x: 1010, startPoint y: 87, endPoint x: 1020, endPoint y: 74, distance: 16.5
click at [1014, 80] on div "À effectuer À venir Effectuées Analyse 1730" at bounding box center [666, 70] width 1222 height 36
drag, startPoint x: 1020, startPoint y: 70, endPoint x: 1004, endPoint y: 73, distance: 16.5
click at [1004, 73] on input "1730" at bounding box center [1087, 69] width 258 height 27
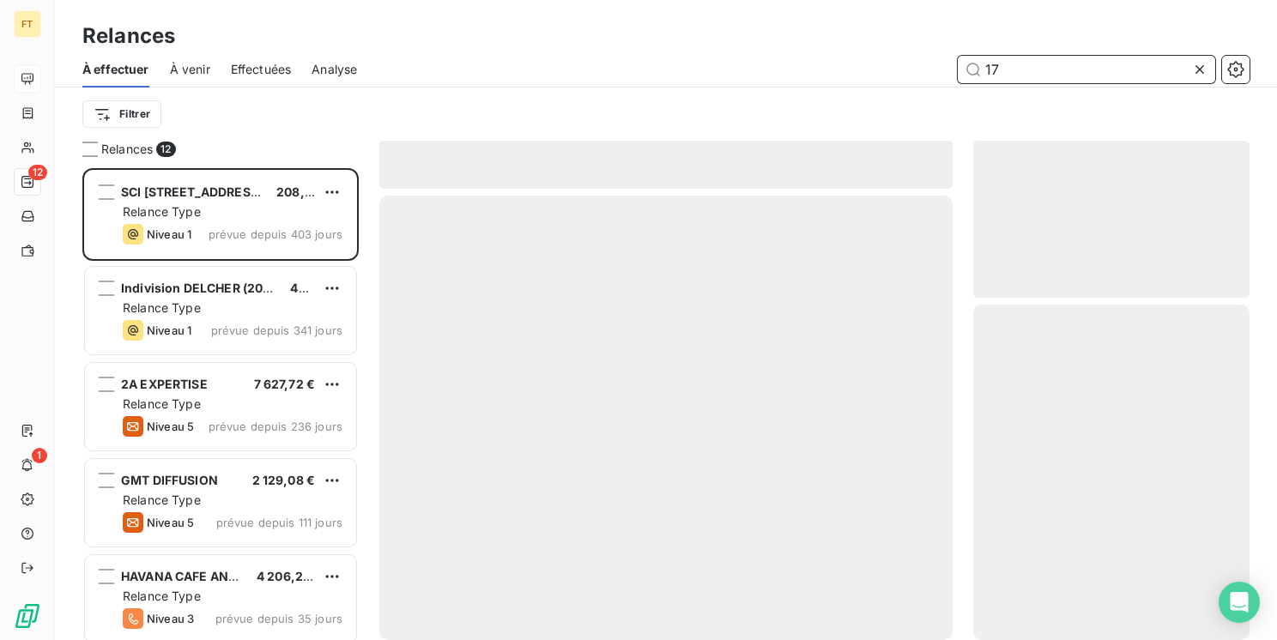
scroll to position [459, 263]
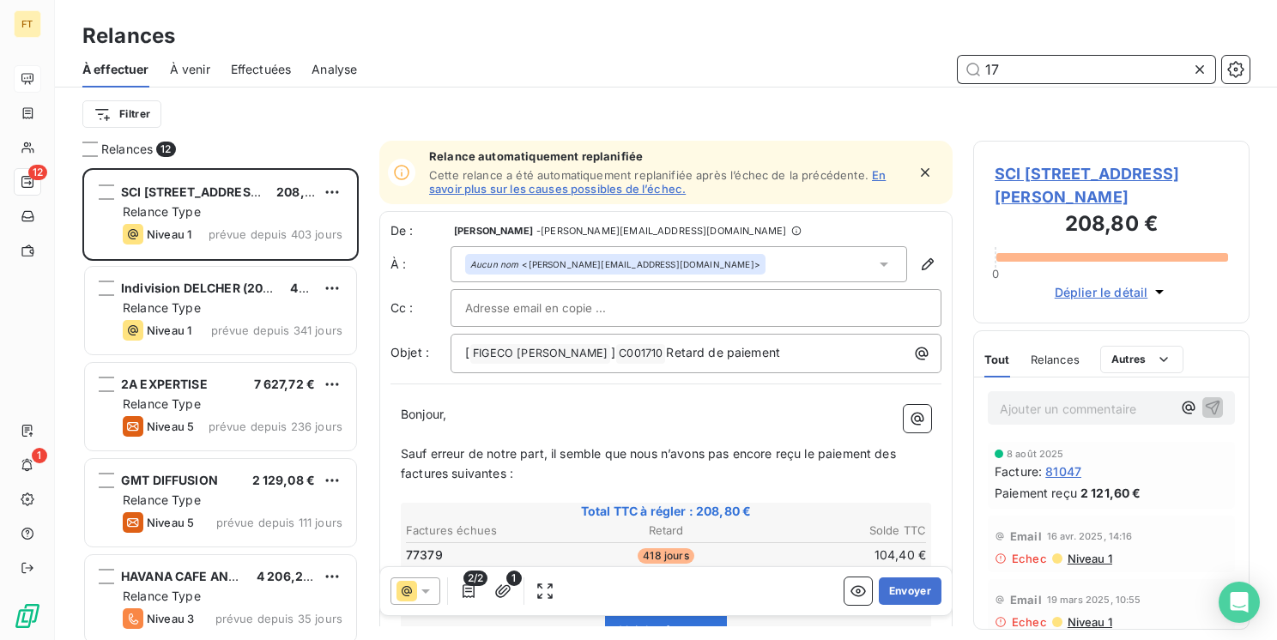
drag, startPoint x: 1022, startPoint y: 70, endPoint x: 855, endPoint y: 47, distance: 168.1
click at [925, 59] on div "17" at bounding box center [814, 69] width 872 height 27
type input "1813"
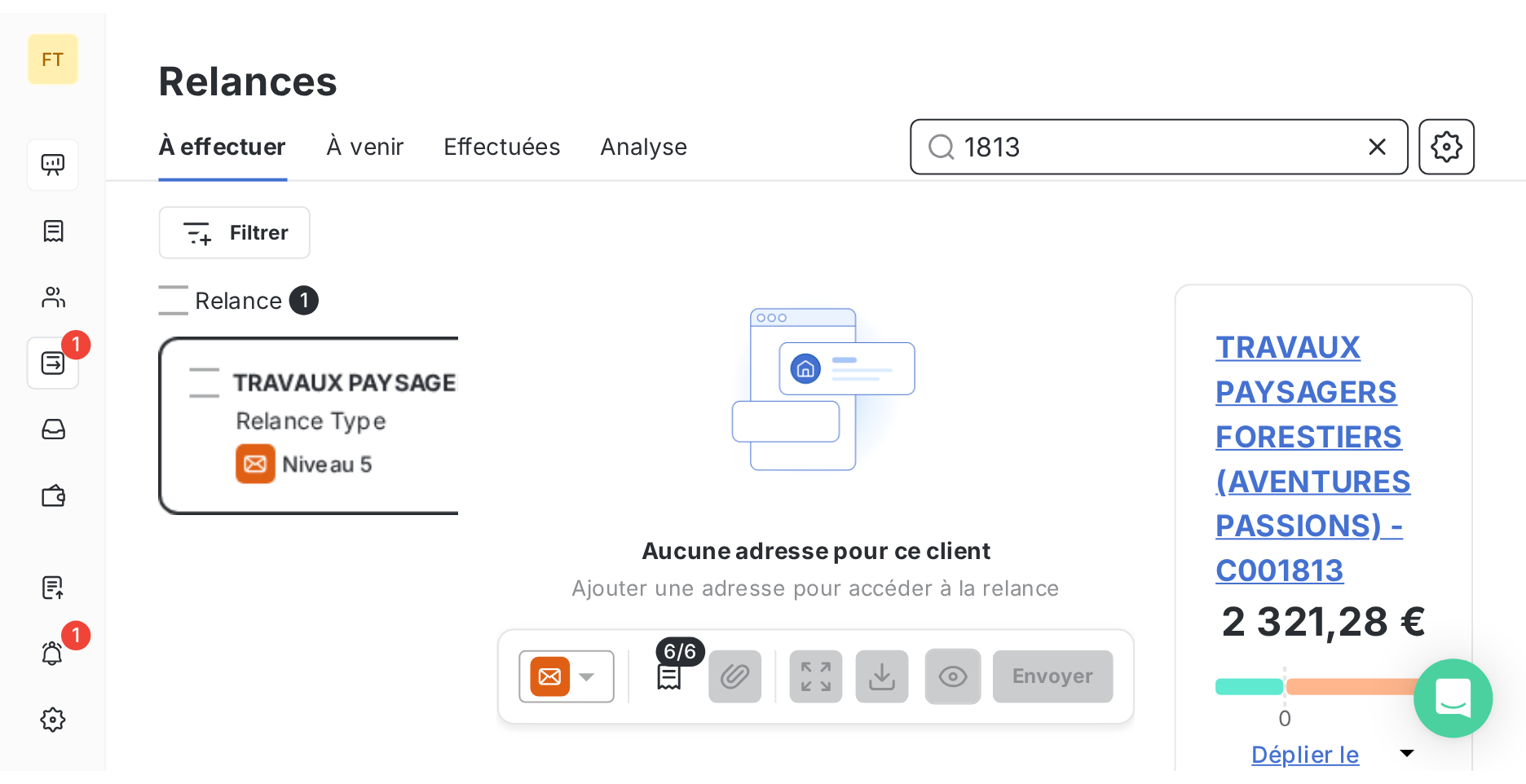
scroll to position [612, 329]
